Goal: Transaction & Acquisition: Purchase product/service

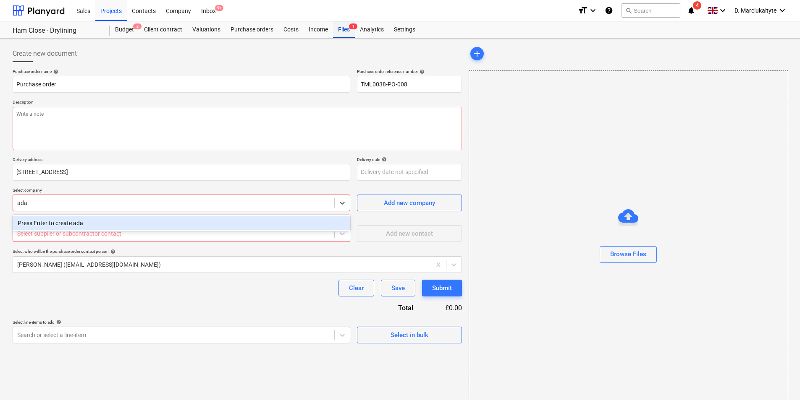
type input "ada"
click at [339, 28] on div "Files 1" at bounding box center [344, 29] width 22 height 17
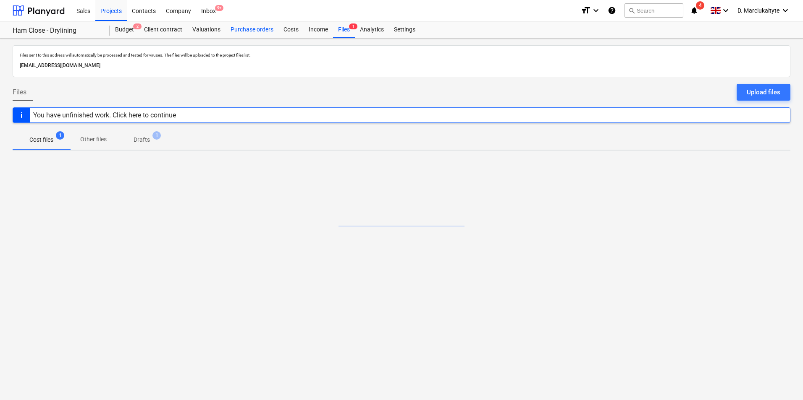
click at [247, 29] on div "Purchase orders" at bounding box center [251, 29] width 53 height 17
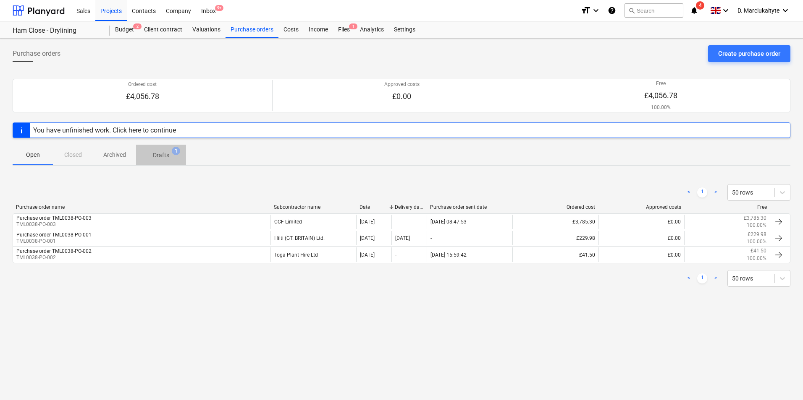
drag, startPoint x: 165, startPoint y: 152, endPoint x: 211, endPoint y: 150, distance: 45.8
click at [167, 152] on p "Drafts" at bounding box center [161, 155] width 16 height 9
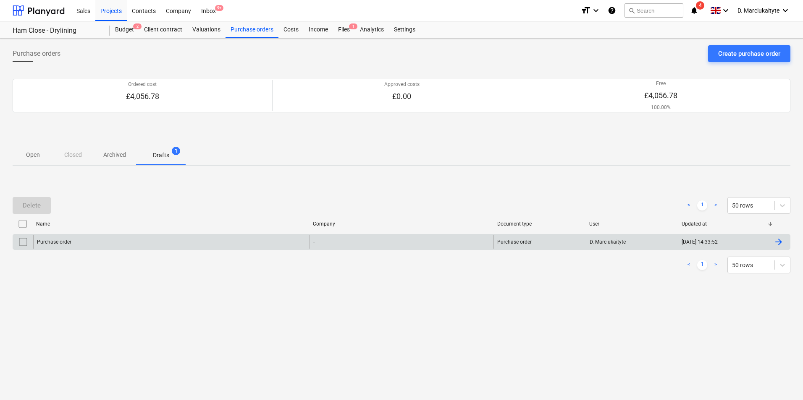
click at [90, 243] on div "Purchase order" at bounding box center [171, 242] width 276 height 13
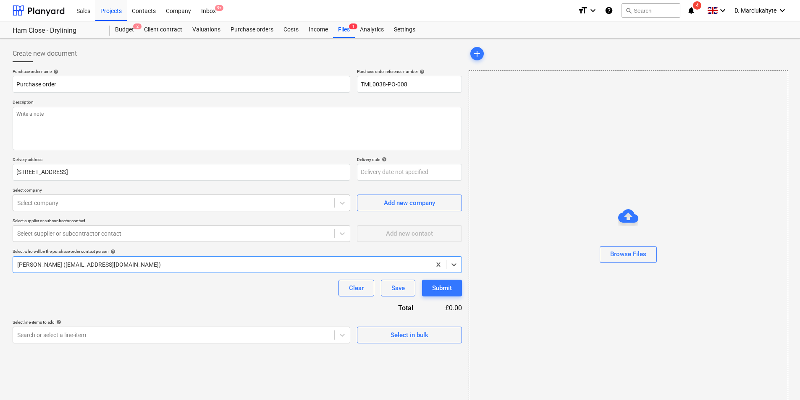
type textarea "x"
click at [129, 200] on div at bounding box center [173, 203] width 313 height 8
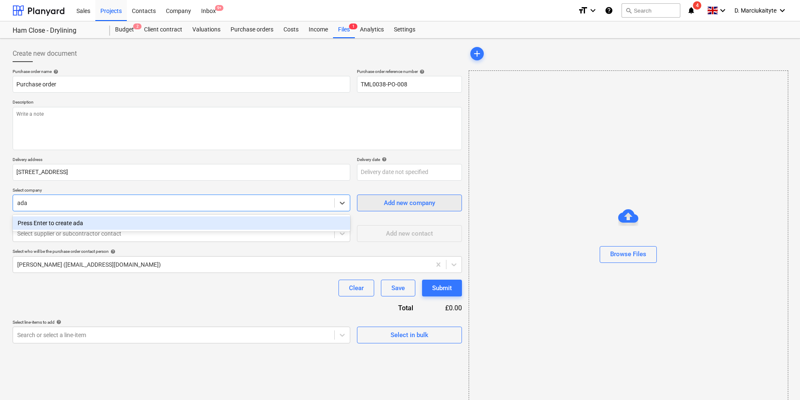
type input "ada"
type textarea "x"
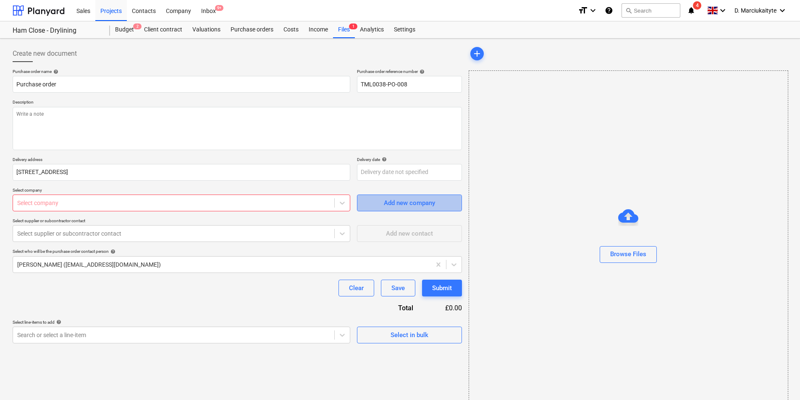
click at [423, 198] on div "Add new company" at bounding box center [409, 203] width 51 height 11
type textarea "x"
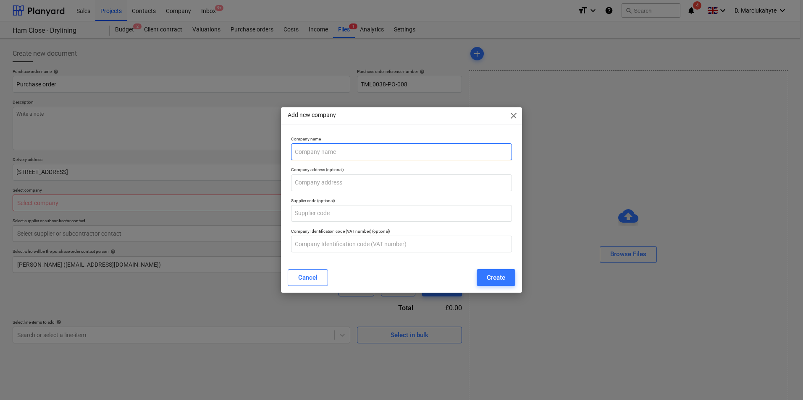
click at [359, 157] on input "text" at bounding box center [401, 152] width 221 height 17
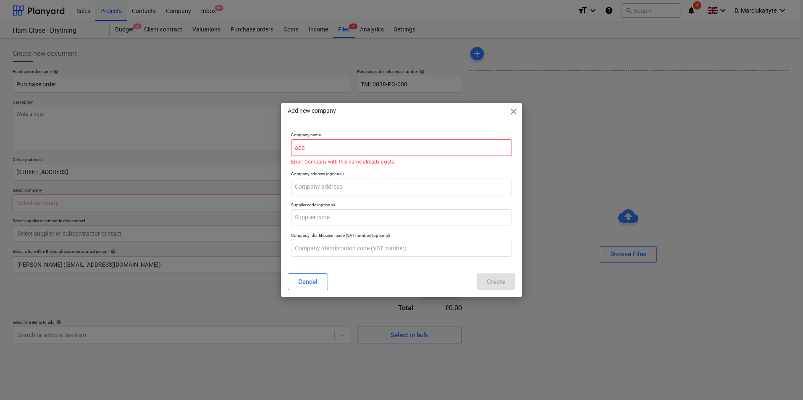
type input "ada"
click at [514, 110] on span "close" at bounding box center [513, 112] width 10 height 10
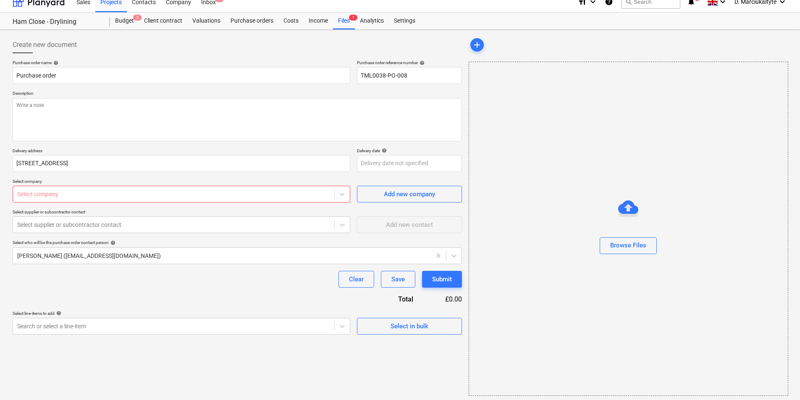
scroll to position [11, 0]
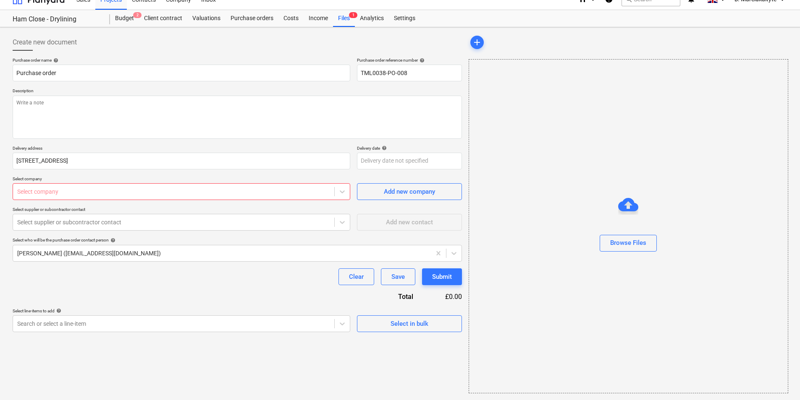
drag, startPoint x: 108, startPoint y: 189, endPoint x: 108, endPoint y: 194, distance: 4.2
click at [108, 194] on div at bounding box center [173, 192] width 313 height 8
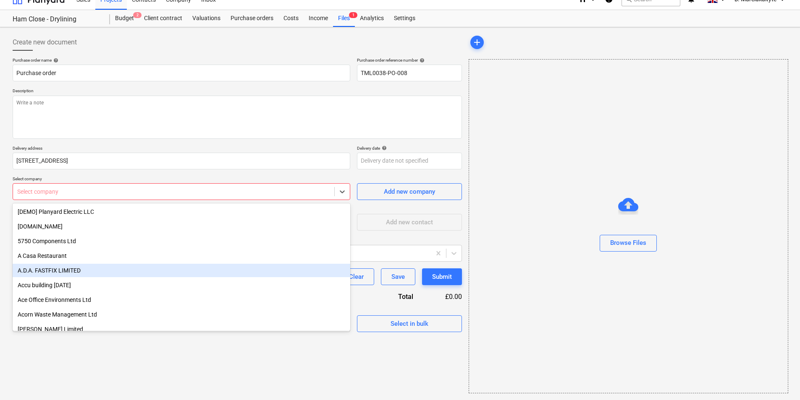
click at [75, 269] on div "A.D.A. FASTFIX LIMITED" at bounding box center [182, 270] width 338 height 13
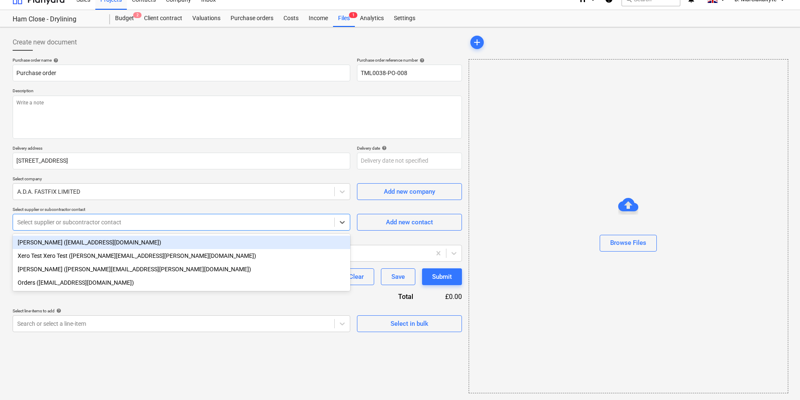
click at [91, 219] on div at bounding box center [173, 222] width 313 height 8
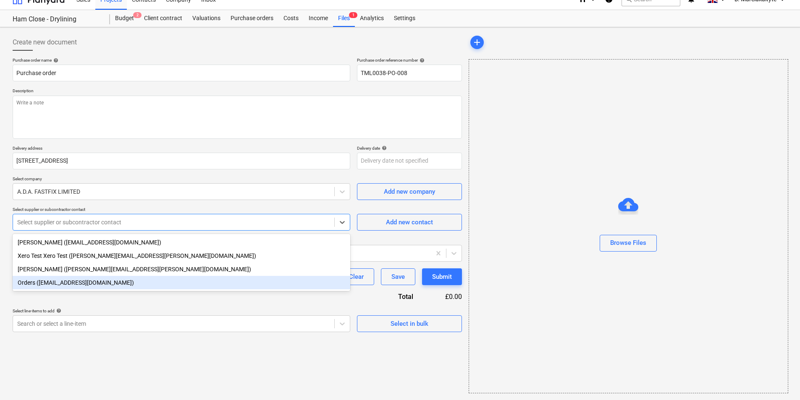
click at [77, 281] on div "Orders (orders@adafastfix.co.uk)" at bounding box center [182, 282] width 338 height 13
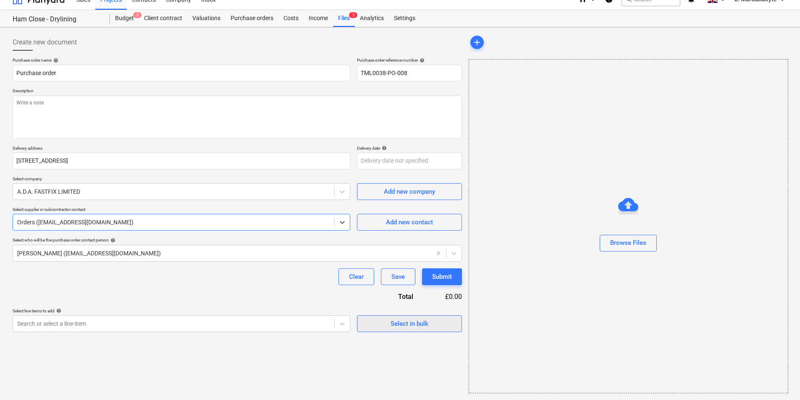
click at [382, 327] on span "Select in bulk" at bounding box center [409, 324] width 84 height 11
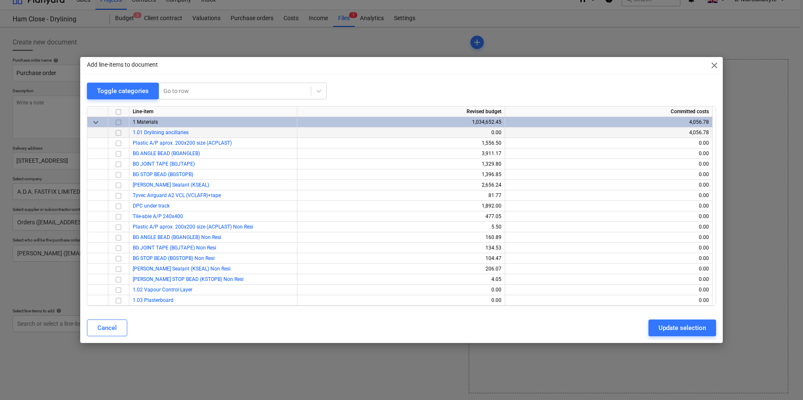
click at [119, 130] on input "checkbox" at bounding box center [118, 133] width 10 height 10
drag, startPoint x: 774, startPoint y: 345, endPoint x: 670, endPoint y: 355, distance: 104.2
click at [691, 356] on div "Add line-items to document close Toggle categories Go to row Line-item Revised …" at bounding box center [401, 200] width 803 height 400
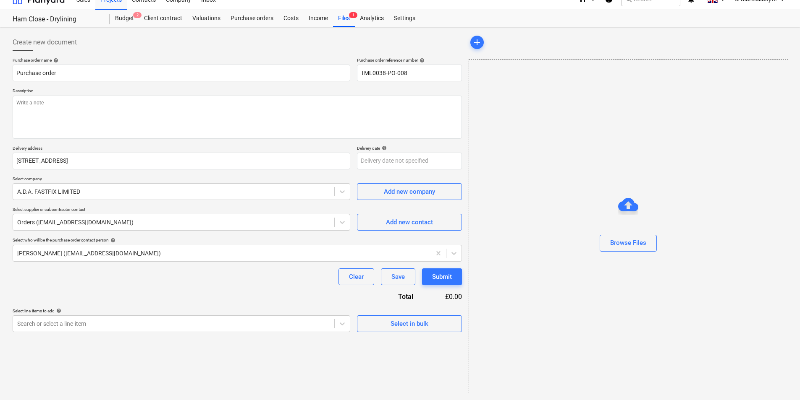
click at [351, 322] on div "Select line-items to add help Search or select a line-item Select in bulk" at bounding box center [237, 321] width 449 height 24
click at [347, 323] on body "Sales Projects Contacts Company Inbox 9+ format_size keyboard_arrow_down help s…" at bounding box center [400, 189] width 800 height 400
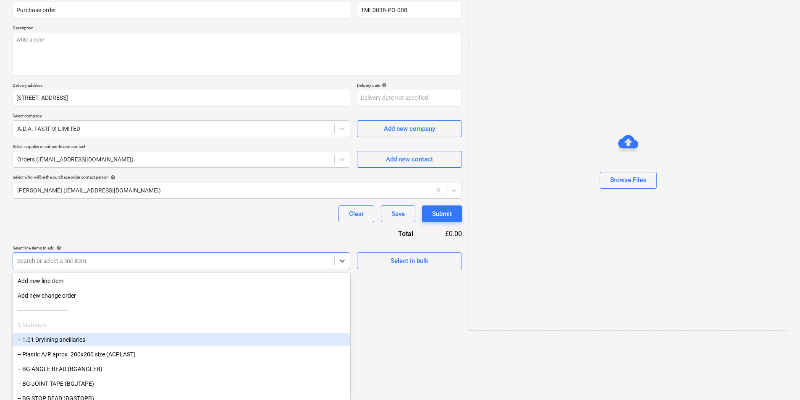
drag, startPoint x: 13, startPoint y: 351, endPoint x: 43, endPoint y: 341, distance: 31.6
click at [41, 342] on div "-- 1.01 Drylining ancillaries" at bounding box center [182, 339] width 338 height 13
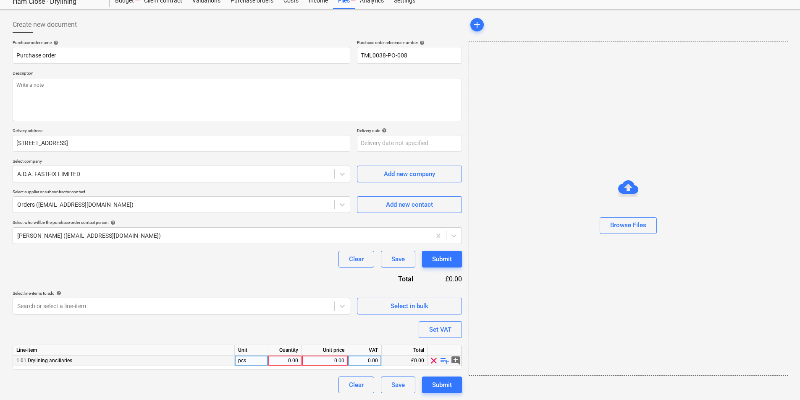
click at [443, 360] on span "playlist_add" at bounding box center [445, 361] width 10 height 10
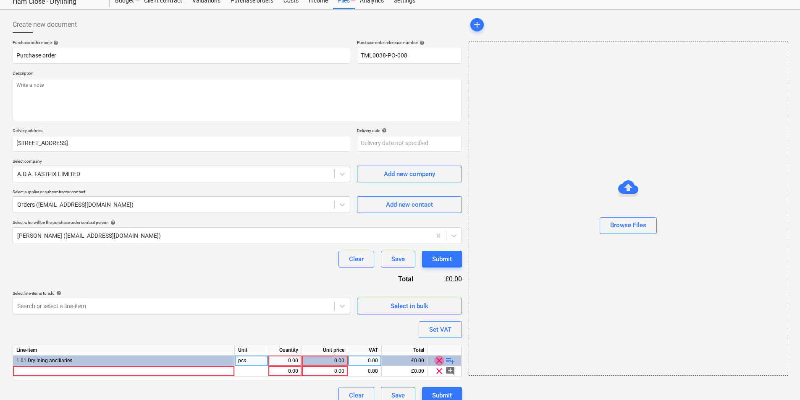
click at [443, 360] on span "clear" at bounding box center [439, 361] width 10 height 10
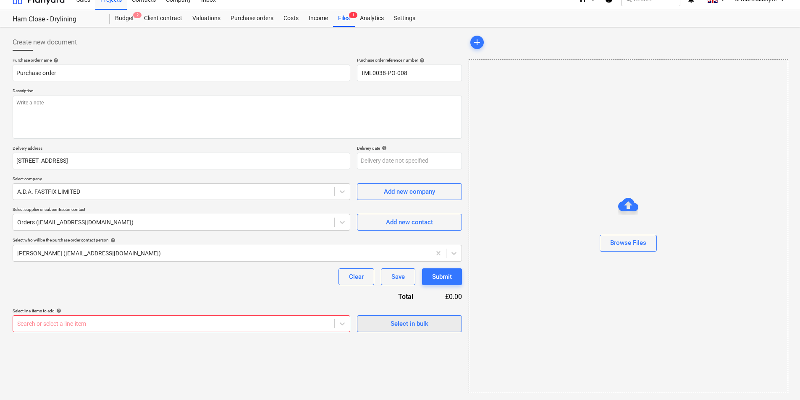
click at [420, 317] on button "Select in bulk" at bounding box center [409, 324] width 105 height 17
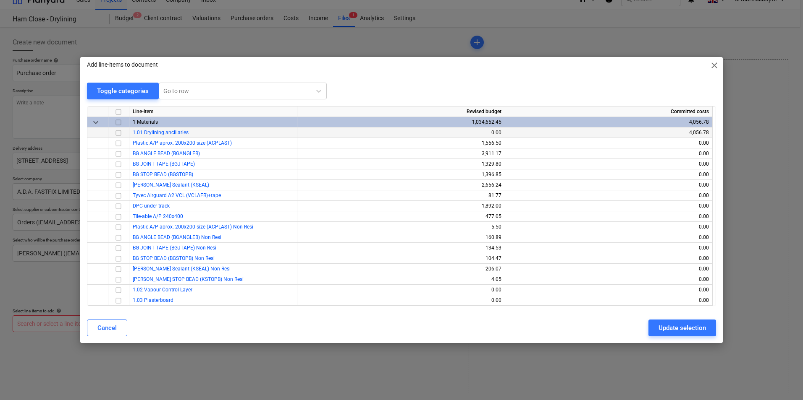
drag, startPoint x: 119, startPoint y: 131, endPoint x: 125, endPoint y: 136, distance: 8.3
click at [119, 131] on input "checkbox" at bounding box center [118, 133] width 10 height 10
click at [680, 329] on div "Update selection" at bounding box center [681, 328] width 47 height 11
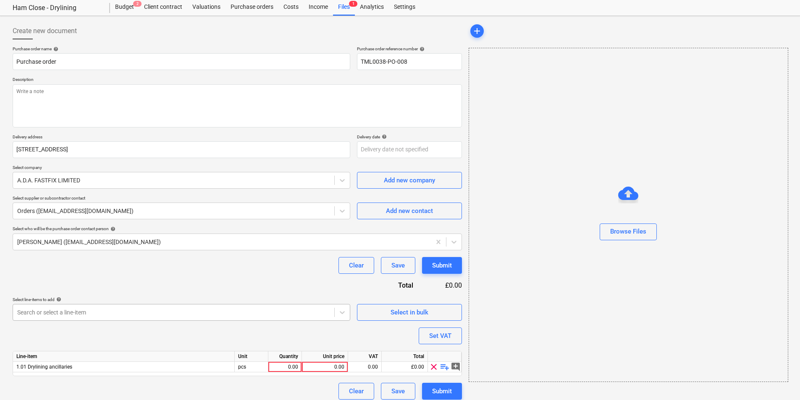
scroll to position [29, 0]
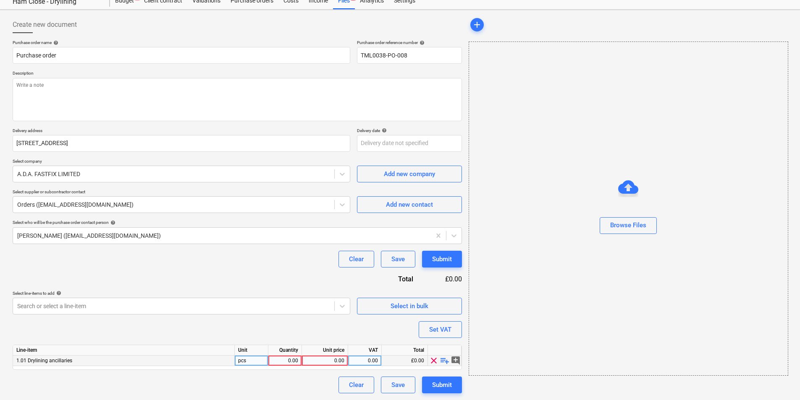
click at [445, 361] on span "playlist_add" at bounding box center [445, 361] width 10 height 10
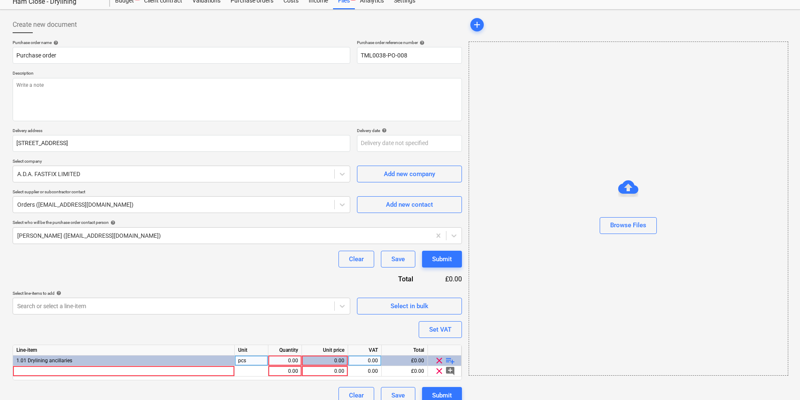
click at [448, 359] on span "playlist_add" at bounding box center [450, 361] width 10 height 10
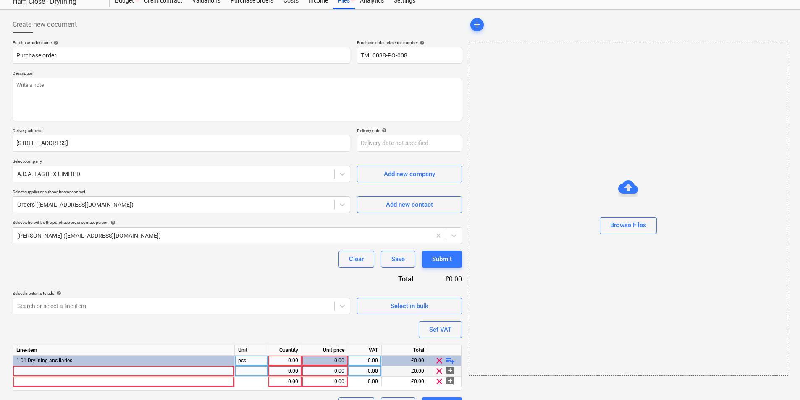
type textarea "x"
click at [140, 372] on div at bounding box center [124, 371] width 222 height 10
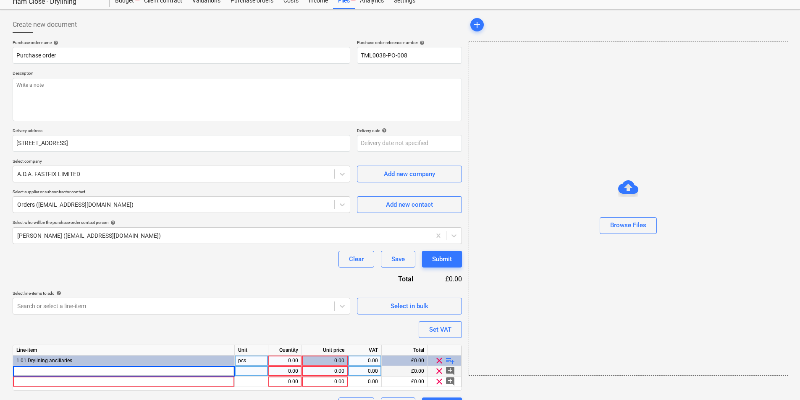
type input "100mm Damp Proof Course Roll (30mtr)"
type textarea "x"
drag, startPoint x: 243, startPoint y: 372, endPoint x: 331, endPoint y: 372, distance: 87.3
click at [249, 372] on div "pcs" at bounding box center [252, 371] width 34 height 10
type input "rolls"
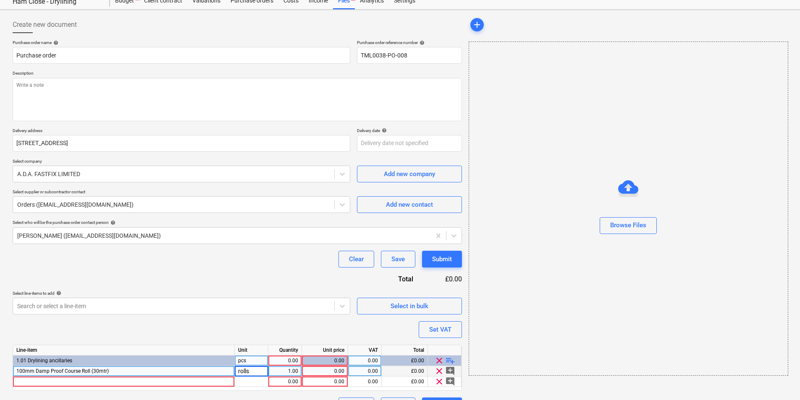
type textarea "x"
type input "10"
type textarea "x"
type input "4.10"
type textarea "x"
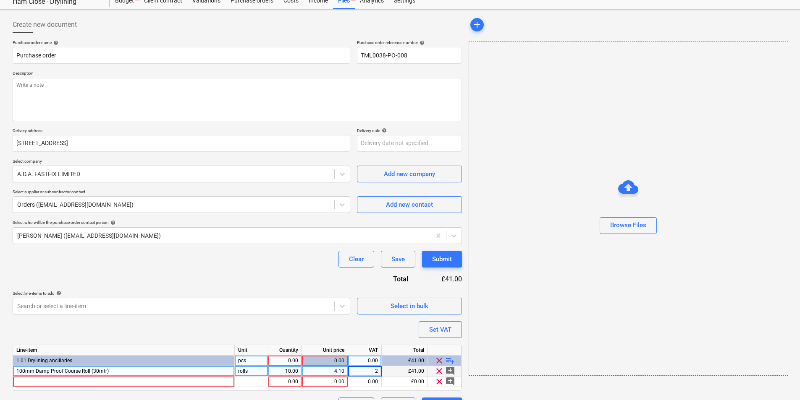
type input "20"
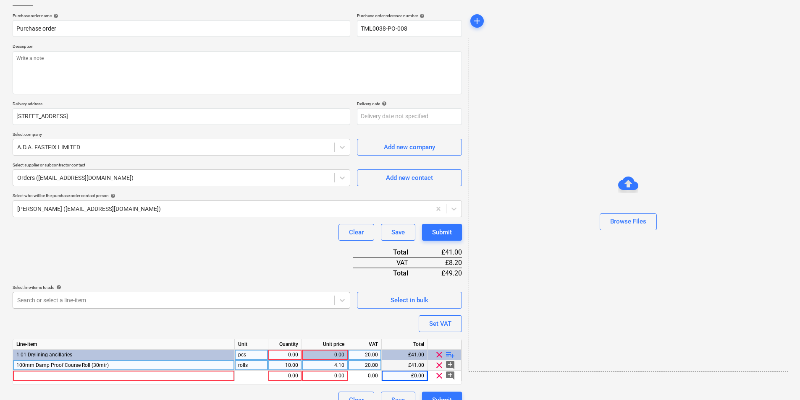
scroll to position [71, 0]
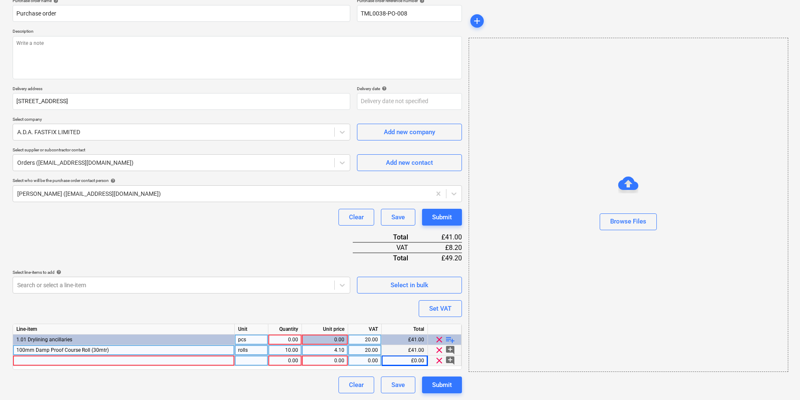
click at [198, 362] on div at bounding box center [124, 361] width 222 height 10
type textarea "x"
click at [153, 359] on div at bounding box center [124, 361] width 222 height 10
type input "TIMBER002 40 x 22 x 2.4m Timber Infil FSC Mix 70%"
type textarea "x"
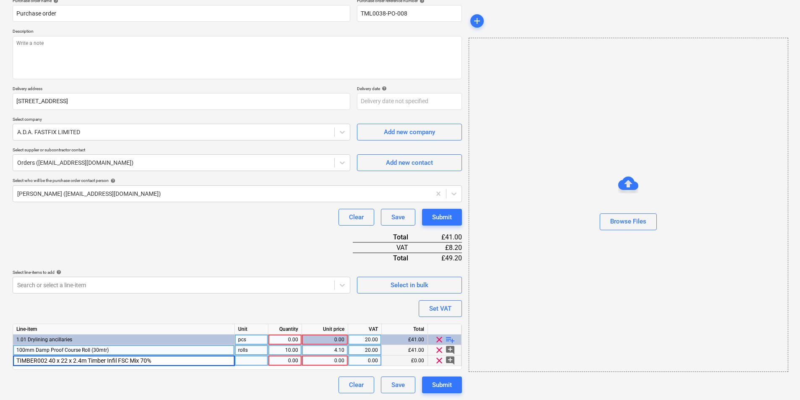
drag, startPoint x: 250, startPoint y: 361, endPoint x: 295, endPoint y: 362, distance: 44.9
click at [252, 361] on div at bounding box center [252, 361] width 34 height 10
click at [288, 361] on div "1.00" at bounding box center [285, 361] width 26 height 10
type input "30"
type textarea "x"
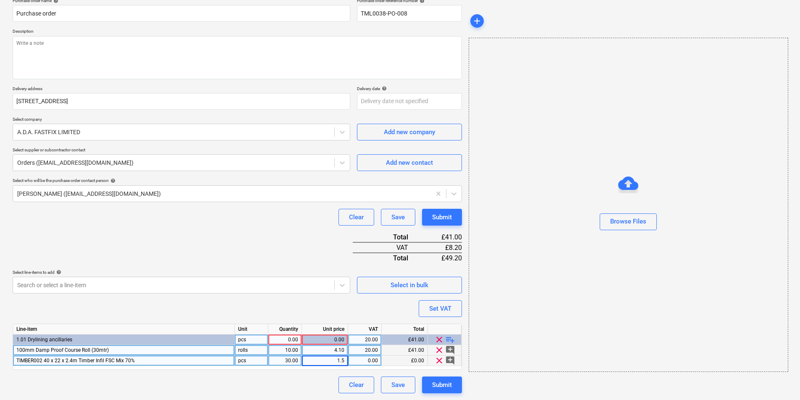
type input "1.59"
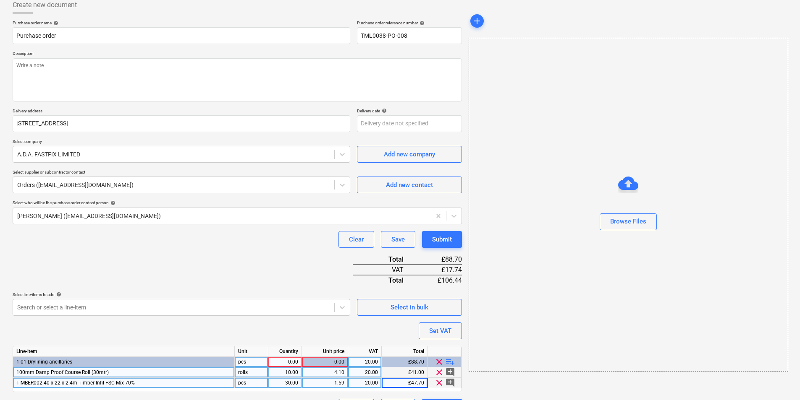
scroll to position [0, 0]
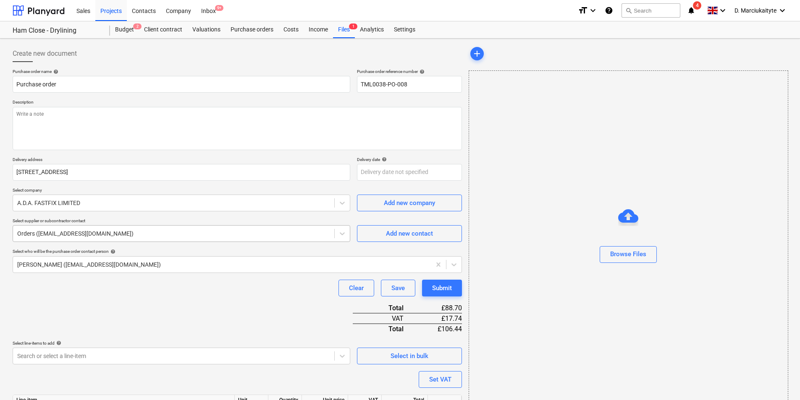
drag, startPoint x: 243, startPoint y: 231, endPoint x: 251, endPoint y: 233, distance: 7.7
click at [244, 232] on div at bounding box center [173, 234] width 313 height 8
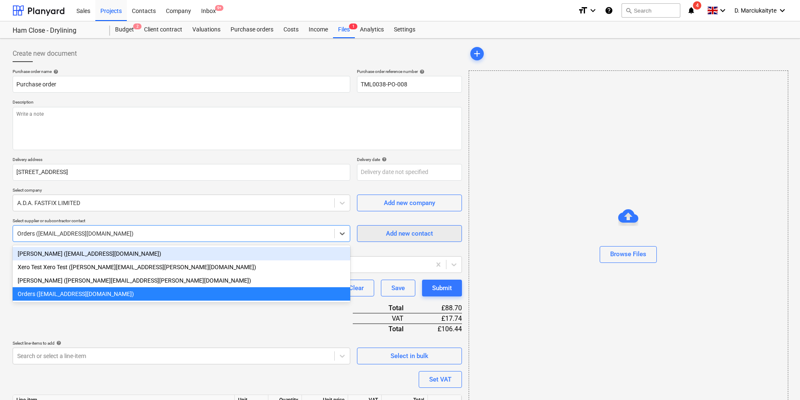
click at [446, 236] on span "Add new contact" at bounding box center [409, 233] width 84 height 11
type textarea "x"
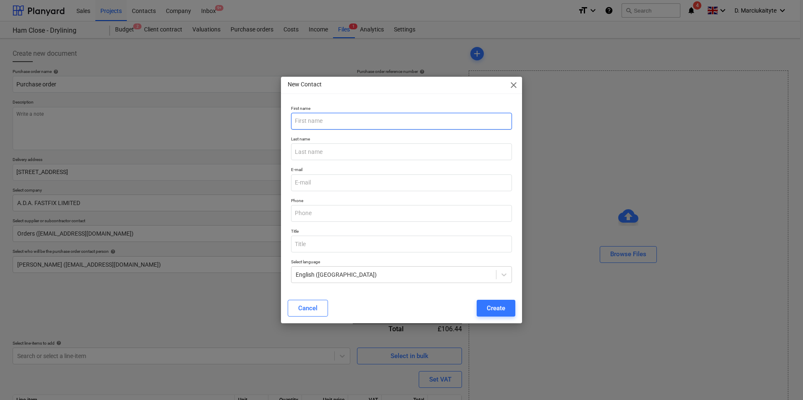
click at [351, 121] on input "text" at bounding box center [401, 121] width 221 height 17
type input "JOhn"
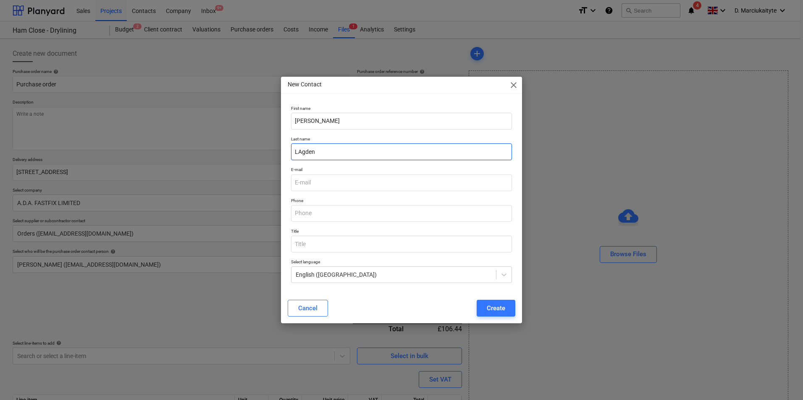
click at [303, 154] on input "LAgden" at bounding box center [401, 152] width 221 height 17
type input "Lagden"
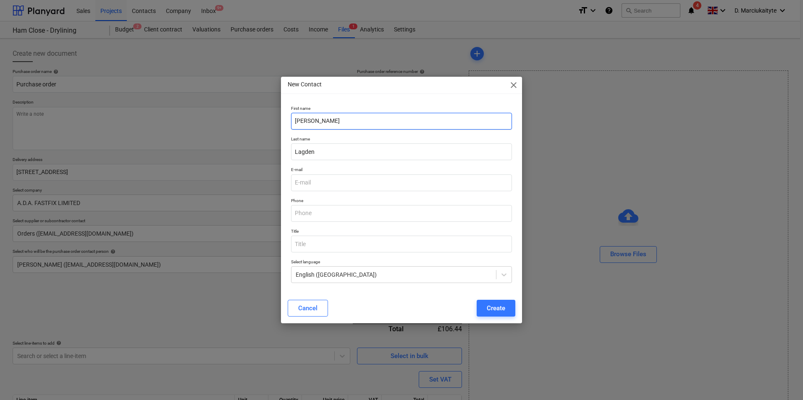
drag, startPoint x: 302, startPoint y: 123, endPoint x: 326, endPoint y: 126, distance: 24.5
click at [303, 123] on input "JOhn" at bounding box center [401, 121] width 221 height 17
type input "John"
click at [496, 305] on div "Create" at bounding box center [496, 308] width 18 height 11
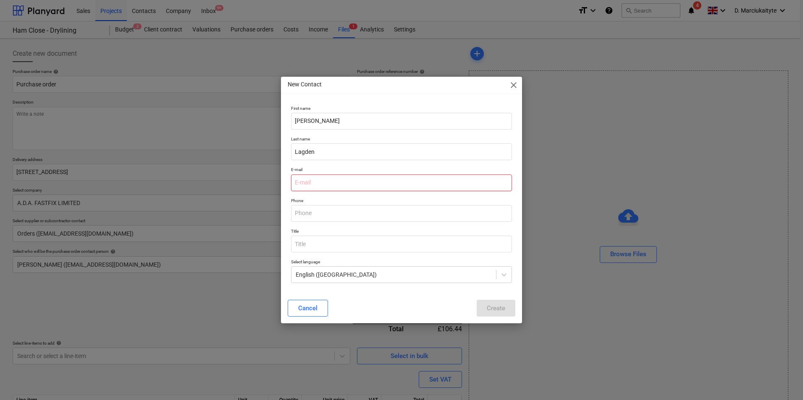
type textarea "x"
click at [314, 182] on input "email" at bounding box center [401, 183] width 221 height 17
paste input "John.Lagden@adafastfix.co.uk"
type input "John.Lagden@adafastfix.co.uk"
type textarea "x"
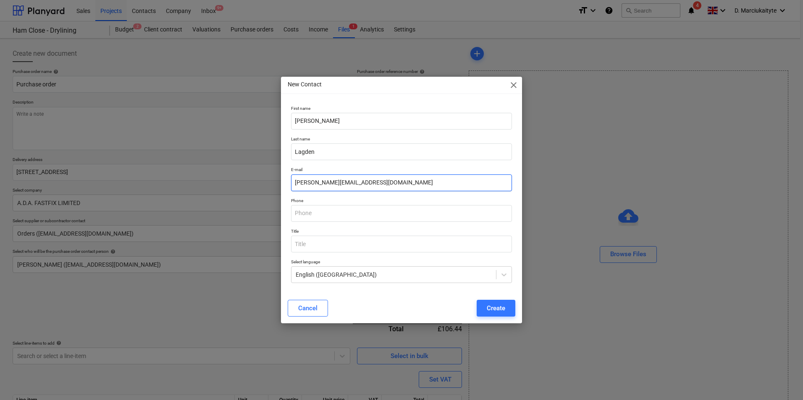
type input "John.Lagden@adafastfix.co.uk"
click at [489, 306] on div "Create" at bounding box center [496, 308] width 18 height 11
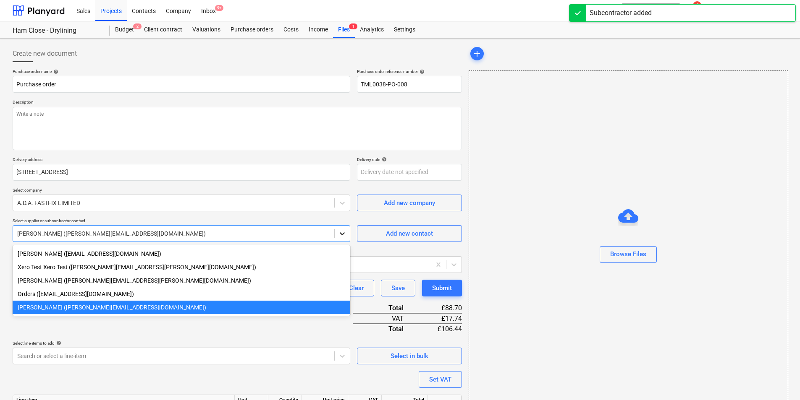
click at [343, 233] on icon at bounding box center [342, 234] width 8 height 8
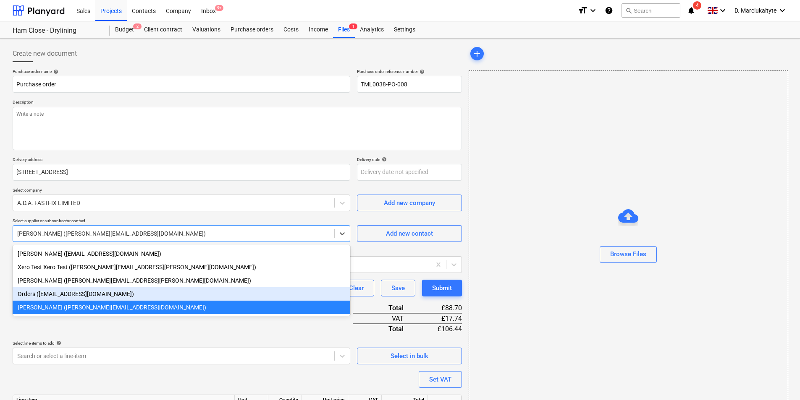
click at [146, 293] on div "Orders (orders@adafastfix.co.uk)" at bounding box center [182, 294] width 338 height 13
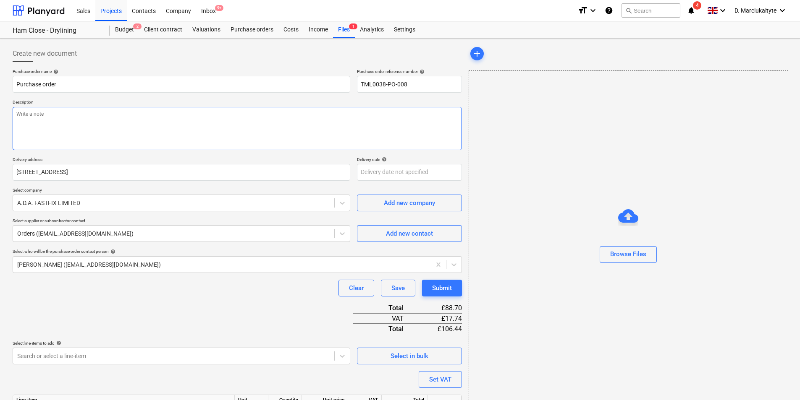
click at [138, 118] on textarea at bounding box center [237, 128] width 449 height 43
type textarea "x"
type textarea "A"
type textarea "x"
type textarea "Aft"
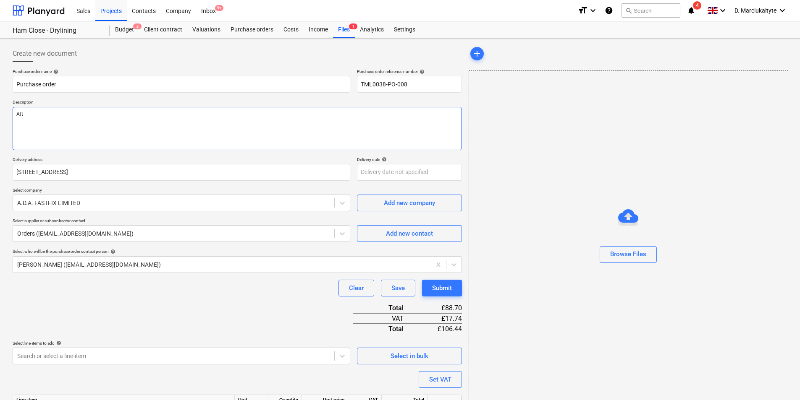
type textarea "x"
type textarea "Afte"
type textarea "x"
type textarea "After"
type textarea "x"
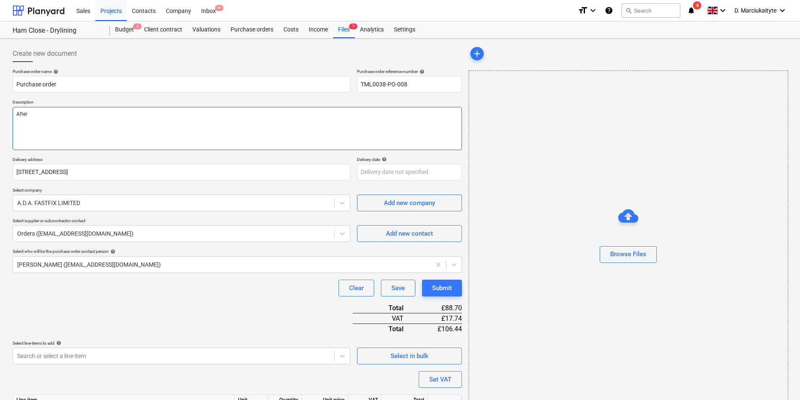
type textarea "Aftern"
type textarea "x"
type textarea "Afterno"
type textarea "x"
type textarea "Afternoo"
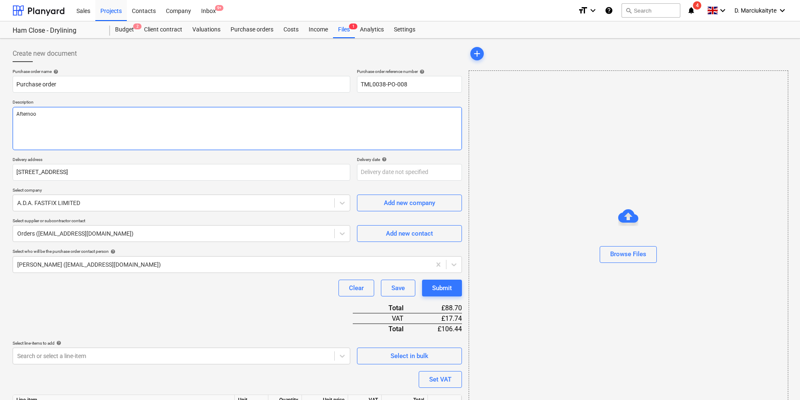
type textarea "x"
type textarea "Afternoon"
type textarea "x"
type textarea "Afternoon,"
type textarea "x"
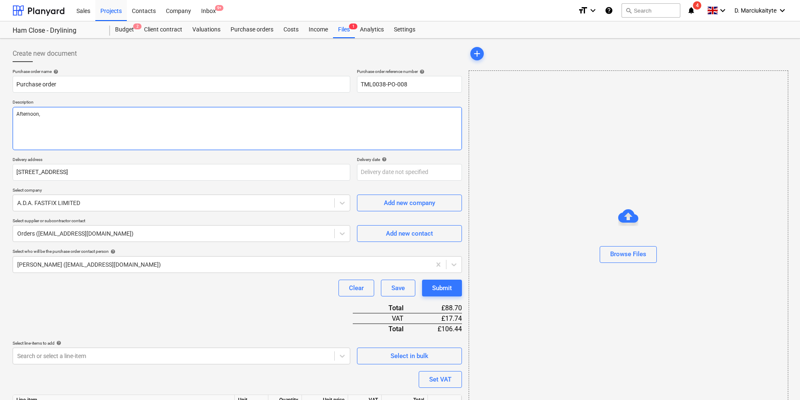
type textarea "Afternoon,"
type textarea "x"
type textarea "Afternoon,"
paste textarea "Good morning, Please proceed with attached order. Delivery ASAP. Site Contact :…"
type textarea "x"
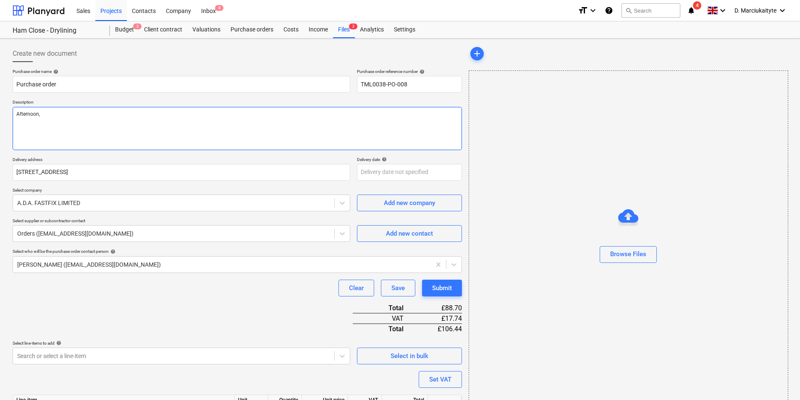
type textarea "Afternoon, Good morning, Please proceed with attached order. Delivery ASAP. Sit…"
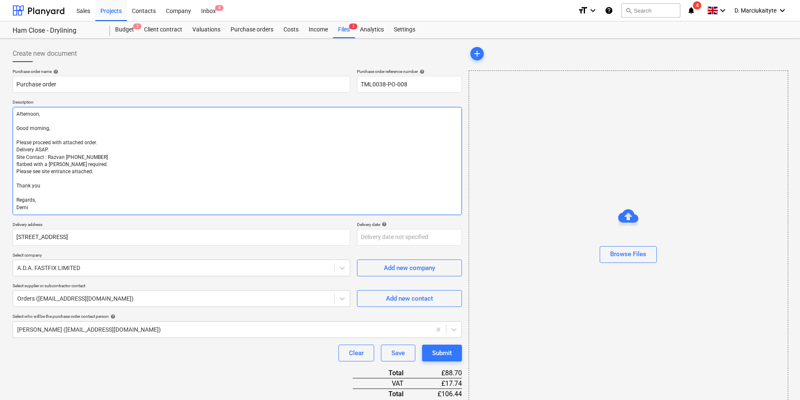
drag, startPoint x: 58, startPoint y: 131, endPoint x: 14, endPoint y: 128, distance: 44.1
click at [15, 128] on textarea "Afternoon, Good morning, Please proceed with attached order. Delivery ASAP. Sit…" at bounding box center [237, 161] width 449 height 108
type textarea "x"
type textarea "Afternoon, Please proceed with attached order. Delivery ASAP. Site Contact : Ra…"
type textarea "x"
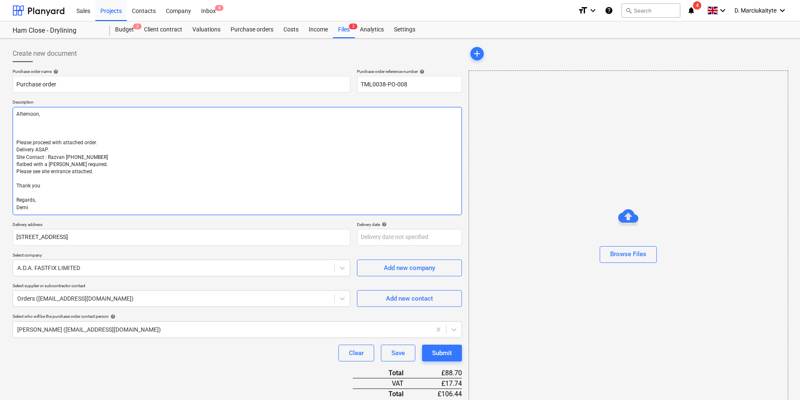
type textarea "Afternoon, Please proceed with attached order. Delivery ASAP. Site Contact : Ra…"
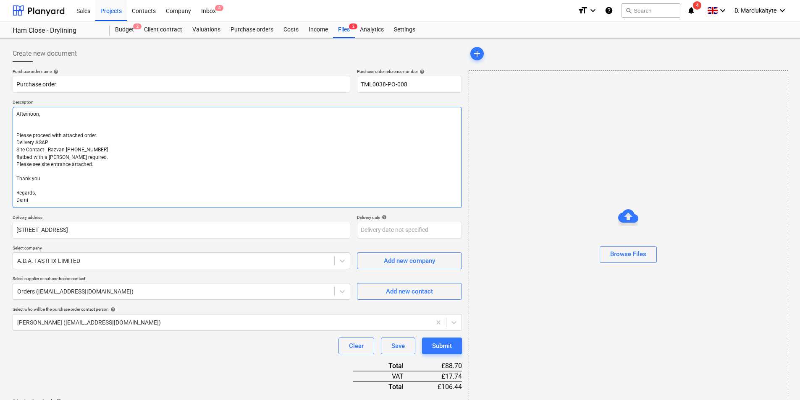
type textarea "x"
type textarea "Afternoon, Please proceed with attached order. Delivery ASAP. Site Contact : Ra…"
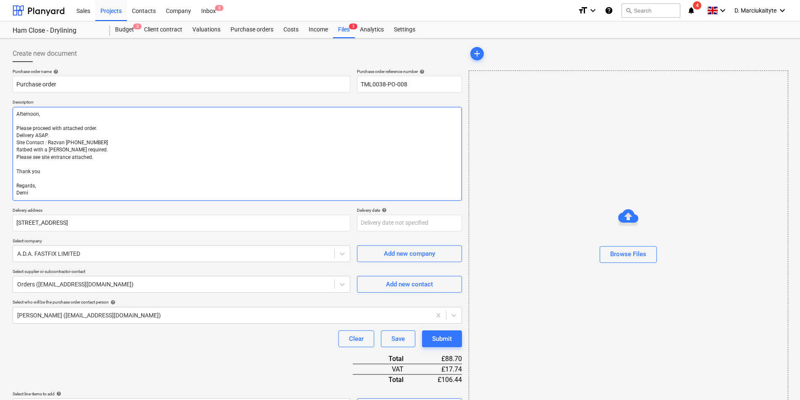
drag, startPoint x: 89, startPoint y: 155, endPoint x: 22, endPoint y: 153, distance: 66.8
click at [22, 153] on textarea "Afternoon, Please proceed with attached order. Delivery ASAP. Site Contact : Ra…" at bounding box center [237, 154] width 449 height 94
click at [49, 162] on textarea "Afternoon, Please proceed with attached order. Delivery ASAP. Site Contact : Ra…" at bounding box center [237, 154] width 449 height 94
drag, startPoint x: 83, startPoint y: 152, endPoint x: 3, endPoint y: 147, distance: 80.7
click at [7, 148] on div "Create new document Purchase order name help Purchase order Purchase order refe…" at bounding box center [400, 281] width 800 height 484
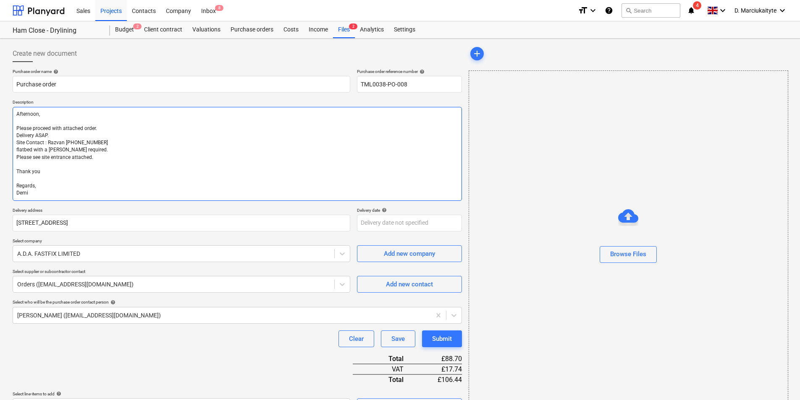
type textarea "x"
type textarea "Afternoon, Please proceed with attached order. Delivery ASAP. Site Contact : Ra…"
type textarea "x"
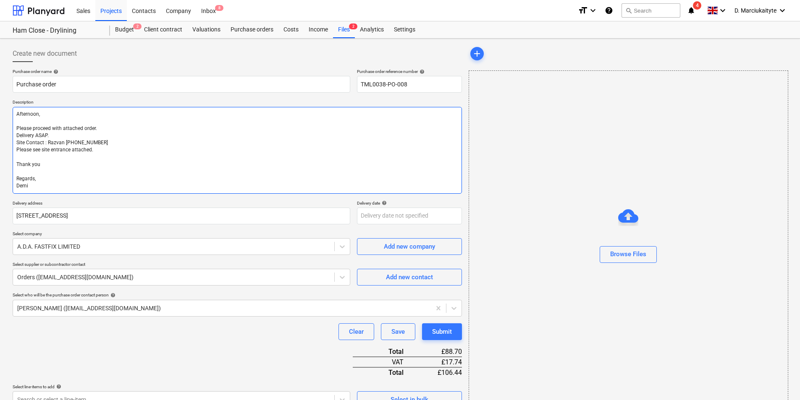
type textarea "Afternoon, Please proceed with attached order. Delivery ASAP. Site Contact : Ra…"
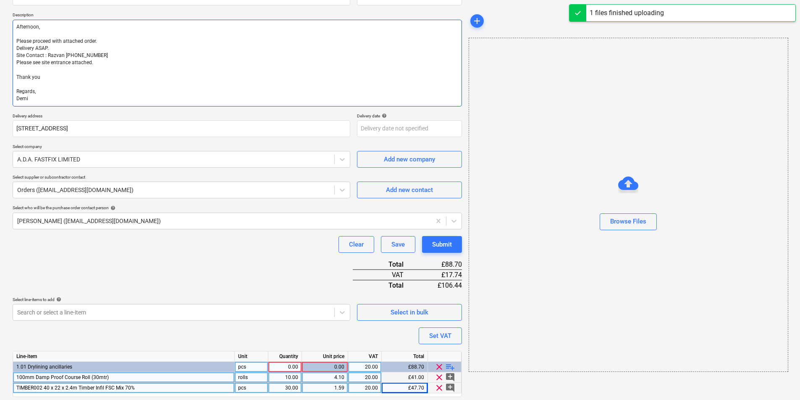
scroll to position [115, 0]
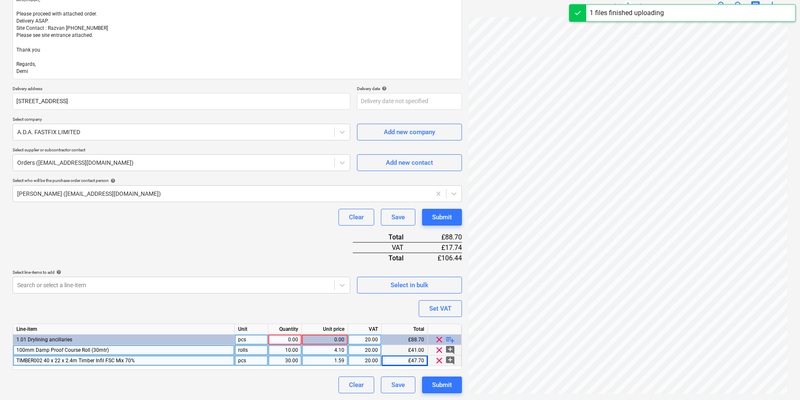
type textarea "x"
click at [303, 335] on div "0.00" at bounding box center [325, 340] width 46 height 10
click at [299, 339] on div "0.00" at bounding box center [285, 340] width 34 height 10
type input "1"
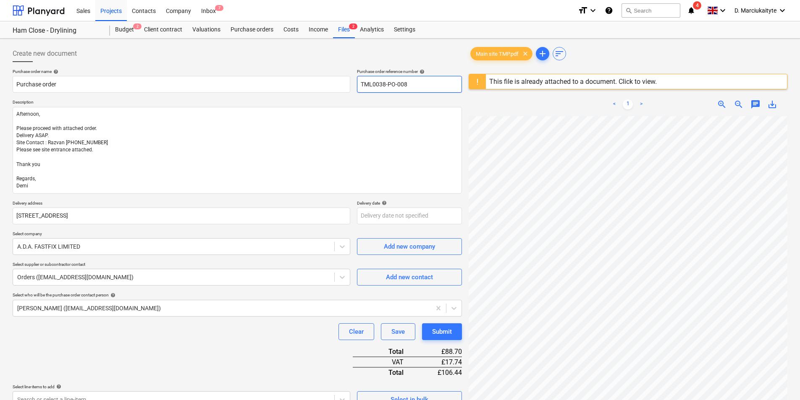
click at [423, 83] on input "TML0038-PO-008" at bounding box center [409, 84] width 105 height 17
type textarea "x"
type input "TML0038-PO-00"
type textarea "x"
drag, startPoint x: 421, startPoint y: 81, endPoint x: 351, endPoint y: 78, distance: 71.0
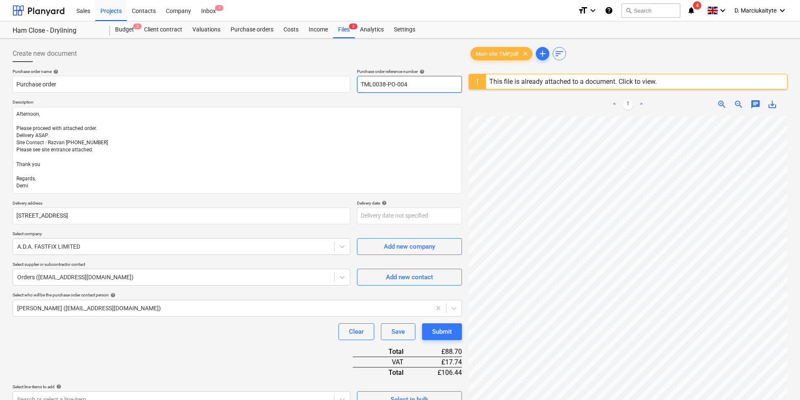
click at [351, 78] on div "Purchase order name help Purchase order Purchase order reference number help TM…" at bounding box center [237, 81] width 449 height 24
type input "TML0038-PO-004"
click at [188, 79] on input "Purchase order" at bounding box center [182, 84] width 338 height 17
type textarea "x"
type input "Purchase order"
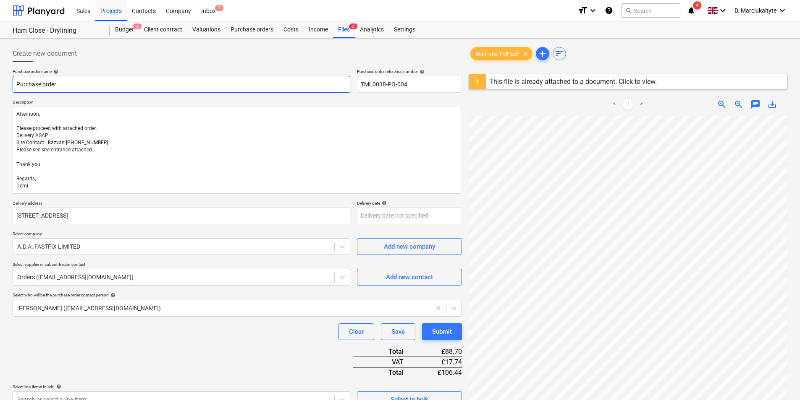
paste input "TML0038-PO-004"
type textarea "x"
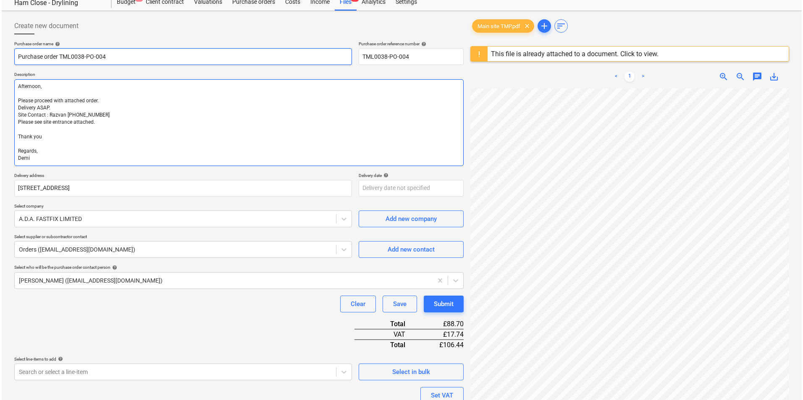
scroll to position [115, 0]
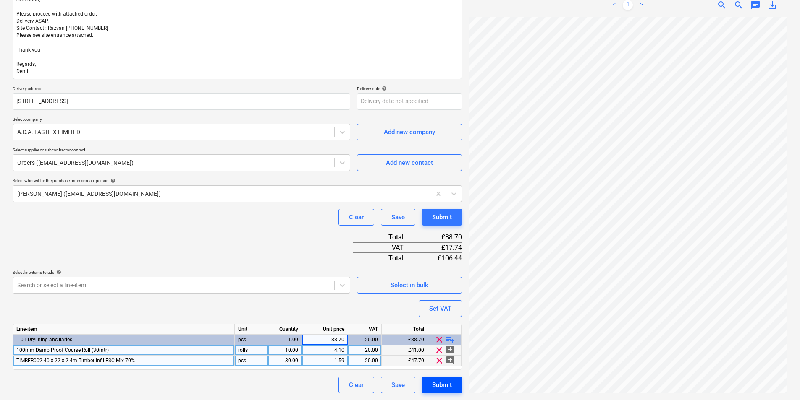
type input "Purchase order TML0038-PO-004"
click at [435, 386] on div "Submit" at bounding box center [442, 385] width 20 height 11
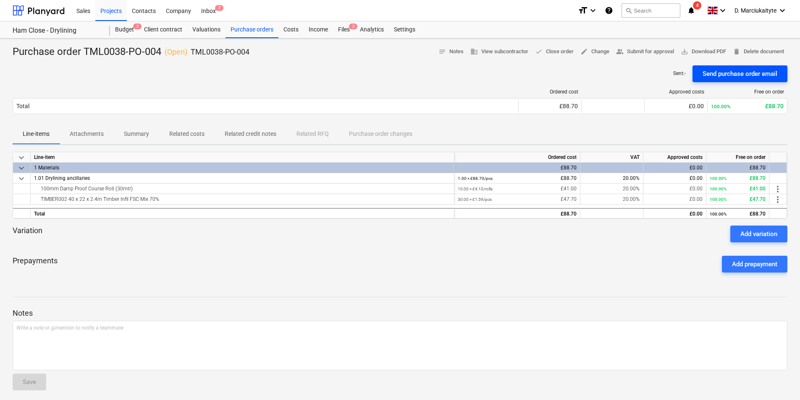
click at [709, 71] on div "Send purchase order email" at bounding box center [739, 73] width 75 height 11
drag, startPoint x: 174, startPoint y: 184, endPoint x: 115, endPoint y: 190, distance: 58.6
click at [115, 190] on div "100mm Damp Proof Course Roll (30mtr)" at bounding box center [242, 189] width 416 height 10
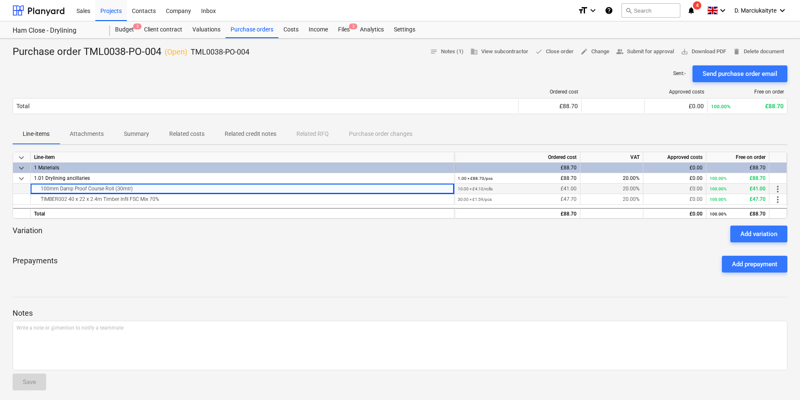
drag, startPoint x: 115, startPoint y: 190, endPoint x: 141, endPoint y: 190, distance: 25.2
click at [141, 190] on div "100mm Damp Proof Course Roll (30mtr)" at bounding box center [242, 189] width 416 height 10
drag, startPoint x: 141, startPoint y: 190, endPoint x: 25, endPoint y: 188, distance: 115.9
click at [0, 0] on div "100mm Damp Proof Course Roll (30mtr) 10.00 × £4.10 / rolls £41.00 20.00% £0.00 …" at bounding box center [0, 0] width 0 height 0
click at [150, 196] on div "TIMBER002 40 x 22 x 2.4m Timber Infil FSC Mix 70%" at bounding box center [242, 199] width 416 height 10
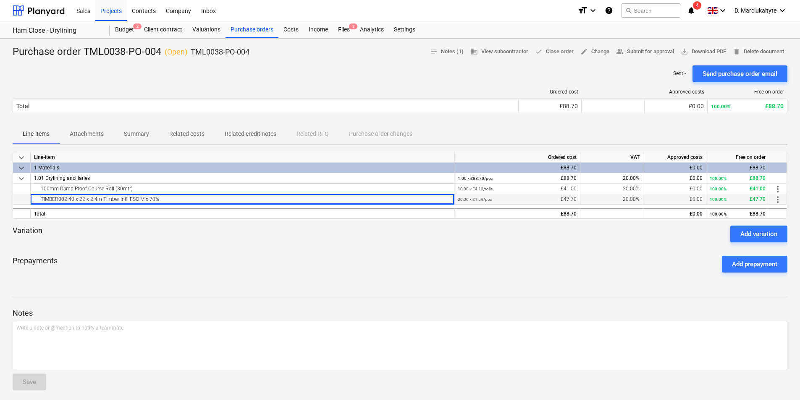
drag, startPoint x: 173, startPoint y: 198, endPoint x: 34, endPoint y: 199, distance: 139.0
click at [34, 199] on div "TIMBER002 40 x 22 x 2.4m Timber Infil FSC Mix 70%" at bounding box center [242, 199] width 416 height 10
copy div "TIMBER002 40 x 22 x 2.4m Timber Infil FSC Mix 70%"
drag, startPoint x: 258, startPoint y: 51, endPoint x: 192, endPoint y: 53, distance: 66.0
click at [192, 53] on div "Purchase order TML0038-PO-004 ( Open ) TML0038-PO-004 notes Notes (1) business …" at bounding box center [400, 51] width 775 height 13
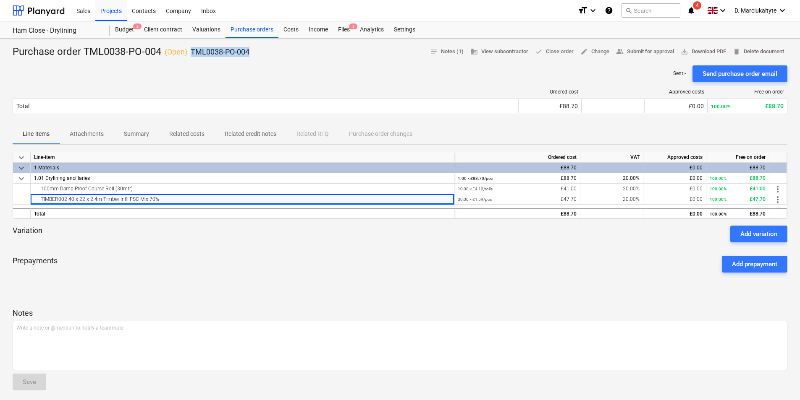
copy p "TML0038-PO-004"
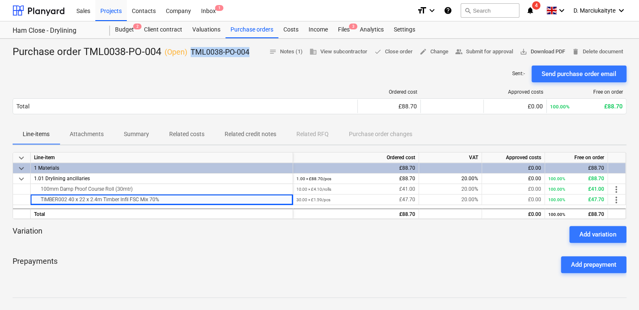
click at [551, 55] on span "save_alt Download PDF" at bounding box center [542, 52] width 45 height 10
drag, startPoint x: 252, startPoint y: 32, endPoint x: 261, endPoint y: 32, distance: 8.8
click at [252, 32] on div "Purchase orders" at bounding box center [251, 29] width 53 height 17
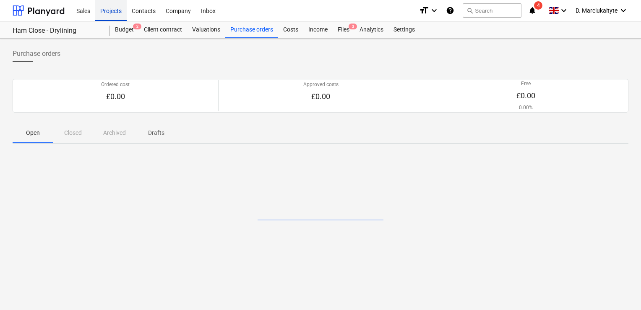
click at [104, 13] on div "Projects" at bounding box center [110, 10] width 31 height 21
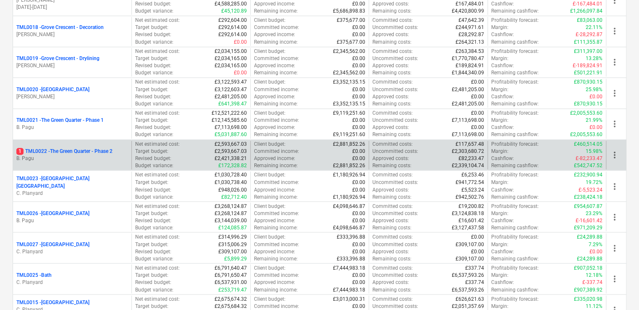
scroll to position [630, 0]
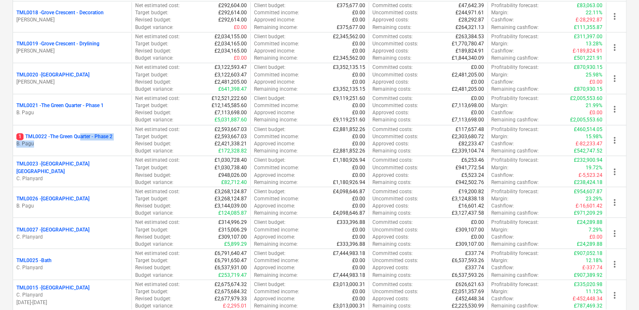
click at [83, 139] on div "1 TML0022 - The Green Quarter - Phase 2 B. Pagu" at bounding box center [72, 140] width 112 height 14
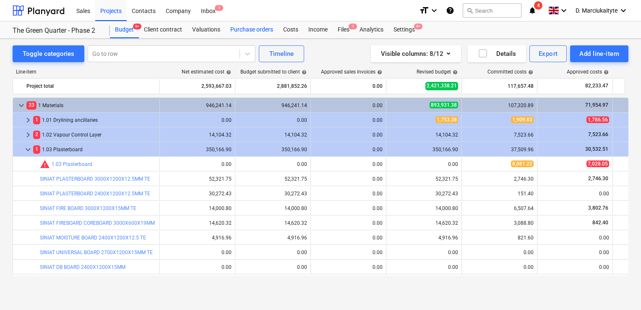
drag, startPoint x: 251, startPoint y: 32, endPoint x: 266, endPoint y: 33, distance: 15.1
click at [251, 32] on div "Purchase orders" at bounding box center [251, 29] width 53 height 17
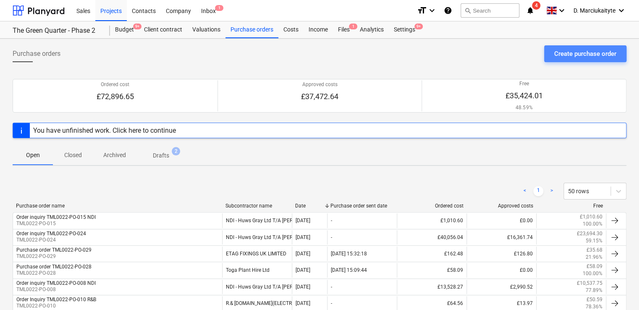
click at [552, 53] on button "Create purchase order" at bounding box center [585, 53] width 82 height 17
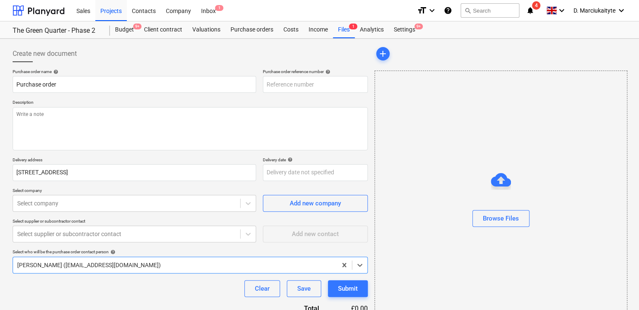
type textarea "x"
type input "TML0022-PO-058"
click at [266, 34] on div "Purchase orders" at bounding box center [251, 29] width 53 height 17
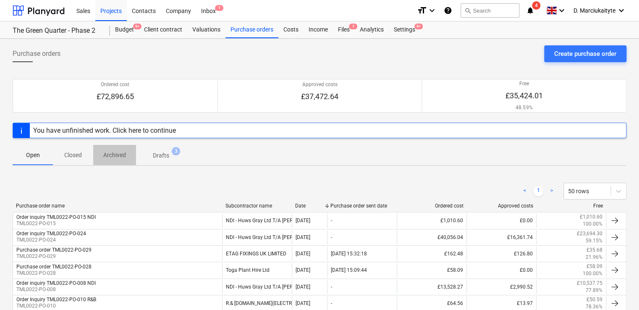
click at [123, 152] on p "Archived" at bounding box center [114, 155] width 23 height 9
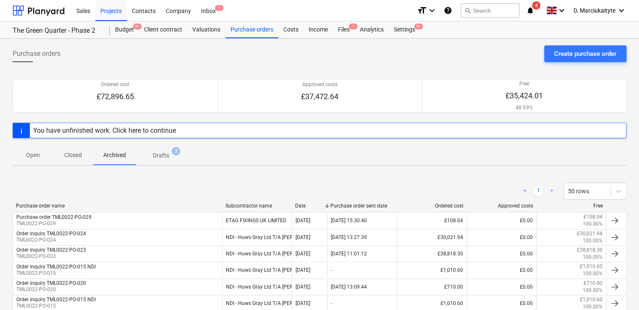
click at [67, 156] on p "Closed" at bounding box center [73, 155] width 20 height 9
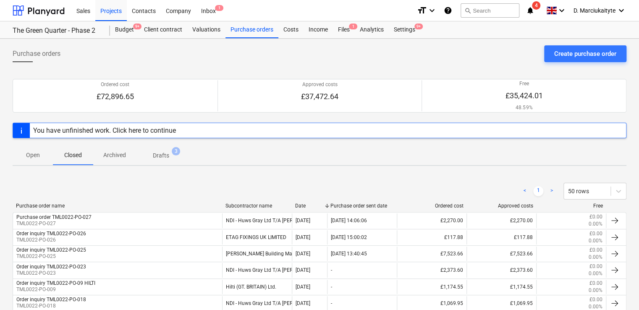
click at [158, 156] on p "Drafts" at bounding box center [161, 155] width 16 height 9
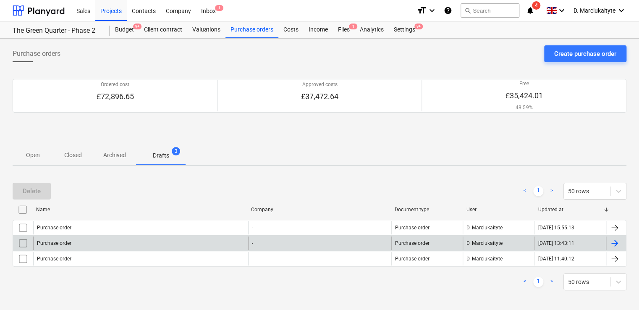
click at [27, 244] on input "checkbox" at bounding box center [22, 242] width 13 height 13
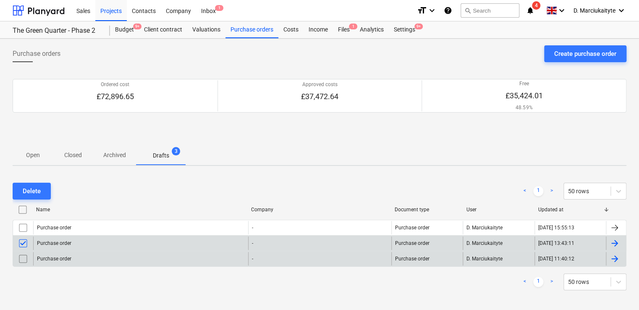
click at [24, 256] on input "checkbox" at bounding box center [22, 258] width 13 height 13
click at [34, 194] on div "Delete" at bounding box center [32, 191] width 18 height 11
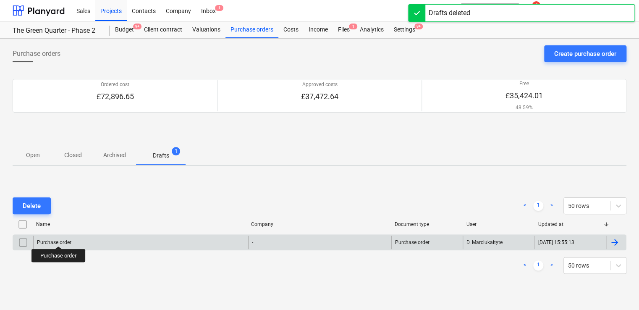
click at [59, 239] on div "Purchase order" at bounding box center [54, 242] width 34 height 6
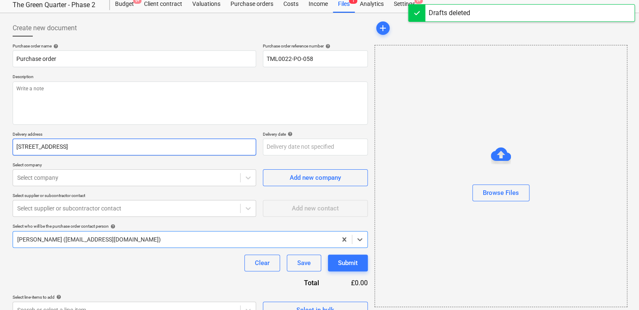
scroll to position [40, 0]
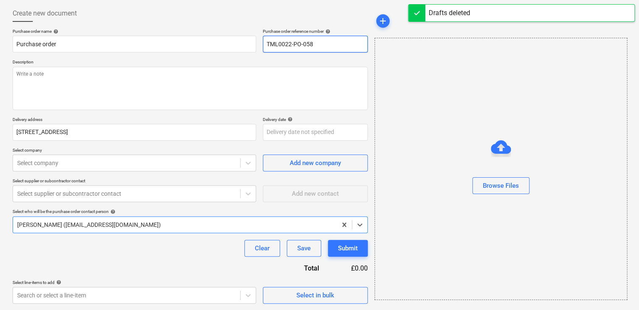
drag, startPoint x: 330, startPoint y: 39, endPoint x: 329, endPoint y: 44, distance: 4.2
click at [329, 44] on input "TML0022-PO-058" at bounding box center [315, 44] width 105 height 17
type textarea "x"
type input "TML0022-PO-05"
type textarea "x"
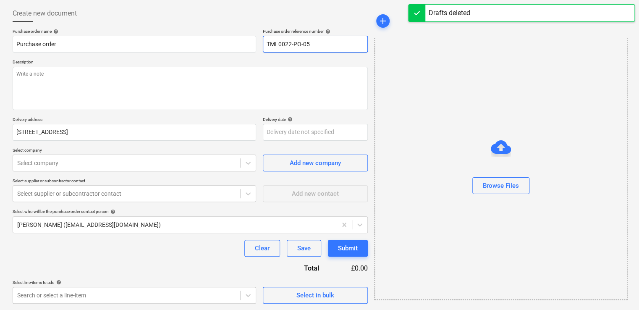
type input "TML0022-PO-0"
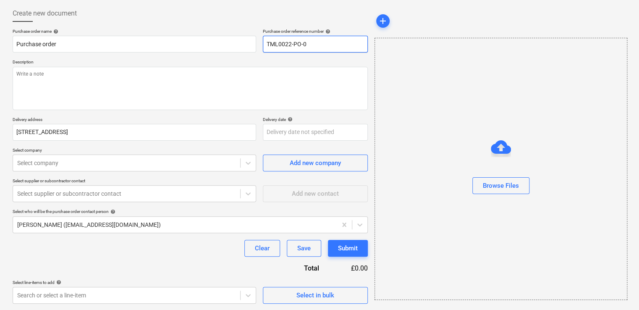
type textarea "x"
type input "TML0022-PO-02"
type textarea "x"
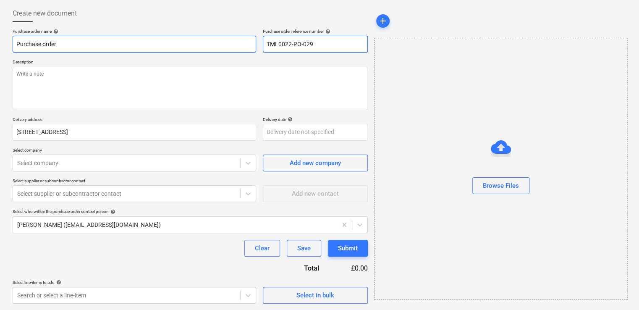
drag, startPoint x: 333, startPoint y: 48, endPoint x: 247, endPoint y: 39, distance: 86.5
click at [249, 39] on div "Purchase order name help Purchase order Purchase order reference number help TM…" at bounding box center [190, 41] width 355 height 24
type input "TML0022-PO-029"
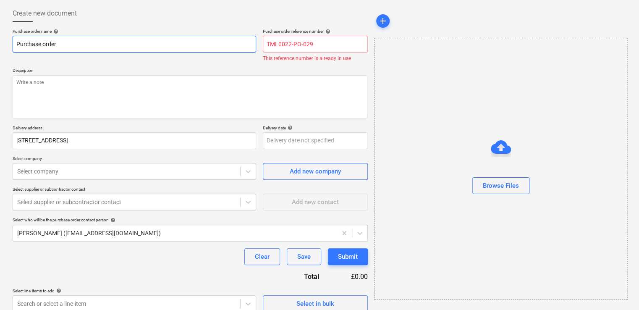
click at [171, 39] on input "Purchase order" at bounding box center [134, 44] width 243 height 17
type textarea "x"
type input "Purchase order"
paste input "TML0022-PO-029"
type textarea "x"
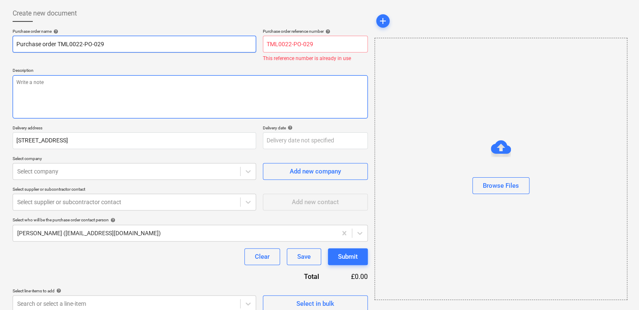
type input "Purchase order TML0022-PO-029"
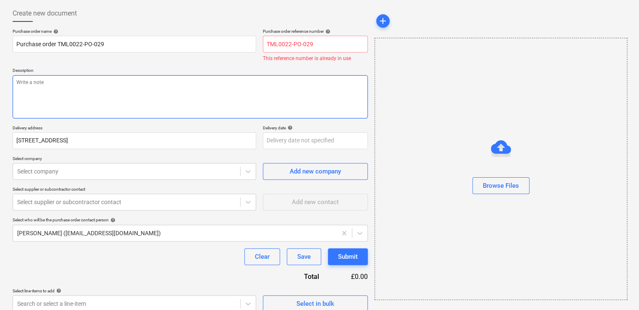
click at [99, 84] on textarea at bounding box center [190, 96] width 355 height 43
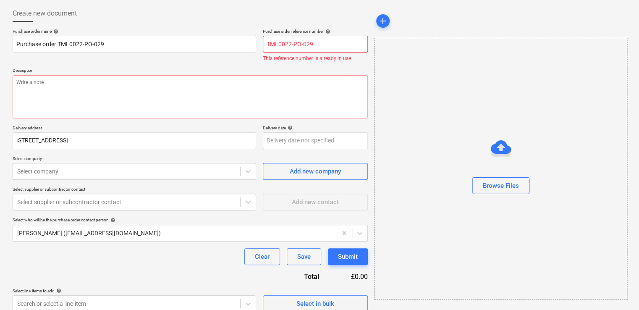
click at [325, 40] on input "TML0022-PO-029" at bounding box center [315, 44] width 105 height 17
type textarea "x"
type input "TML0022-PO-02"
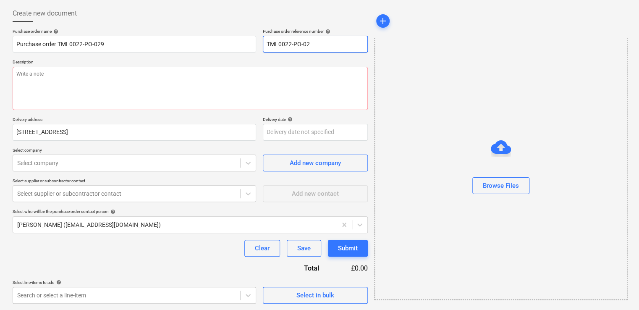
type textarea "x"
type input "TML0022-PO-0"
type textarea "x"
type input "TML0022-PO-03"
type textarea "x"
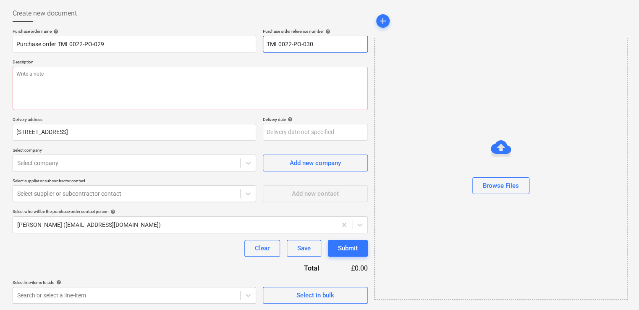
type input "TML0022-PO-030"
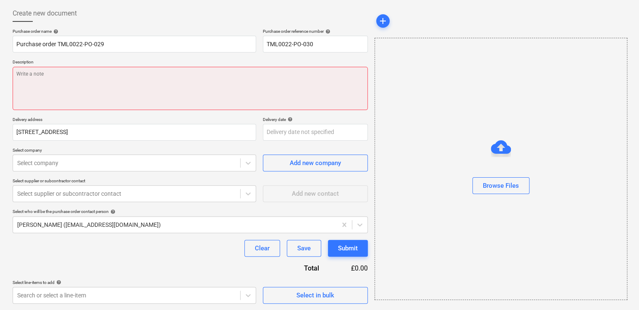
click at [230, 73] on textarea at bounding box center [190, 88] width 355 height 43
type textarea "x"
type textarea "A"
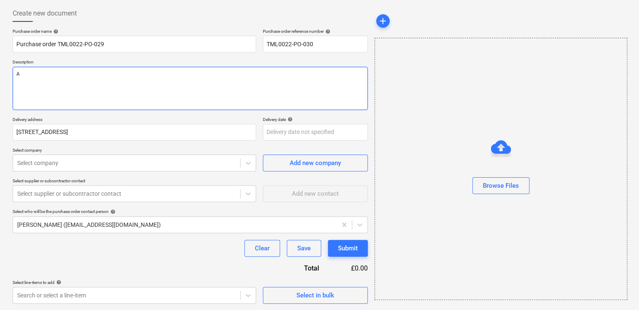
type textarea "x"
type textarea "Aft"
type textarea "x"
type textarea "Afte"
type textarea "x"
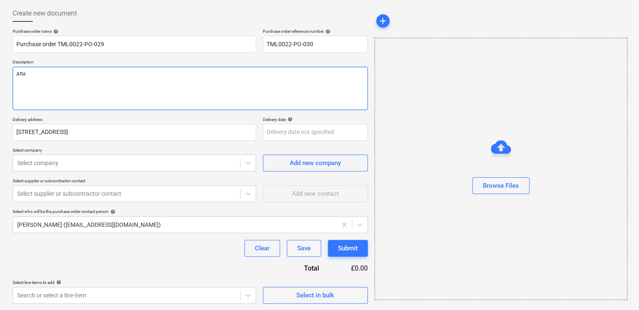
type textarea "After"
type textarea "x"
type textarea "Aftern"
type textarea "x"
type textarea "Afterno"
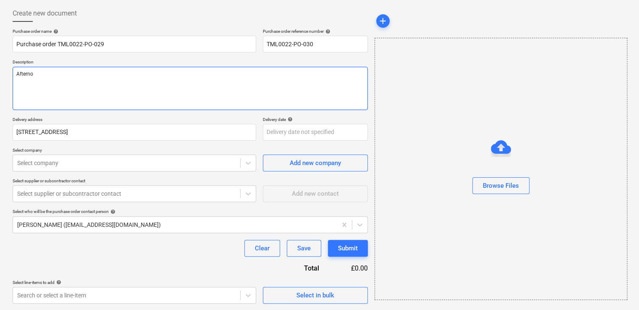
type textarea "x"
type textarea "Afternoo"
type textarea "x"
type textarea "Afternoon"
type textarea "x"
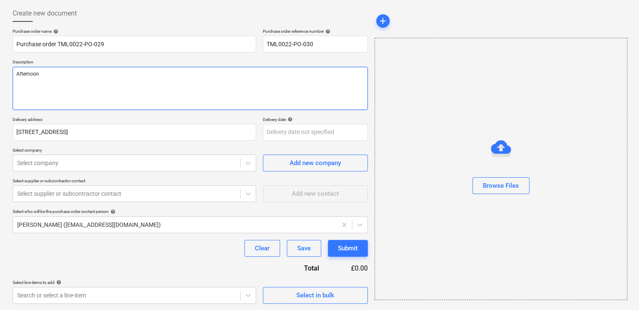
type textarea "Afternoon,"
type textarea "x"
type textarea "Afternoon,"
type textarea "x"
type textarea "Afternoon,"
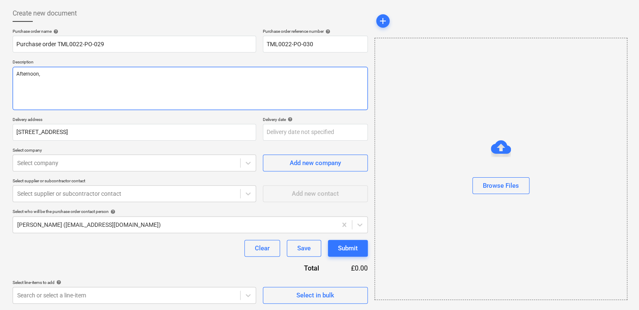
type textarea "x"
type textarea "Afternoon, P"
type textarea "x"
type textarea "Afternoon, Pl"
type textarea "x"
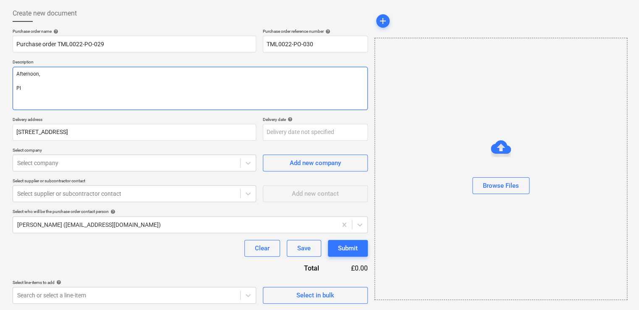
type textarea "Afternoon, Ple"
type textarea "x"
type textarea "Afternoon, Plea"
type textarea "x"
type textarea "Afternoon, Pleas"
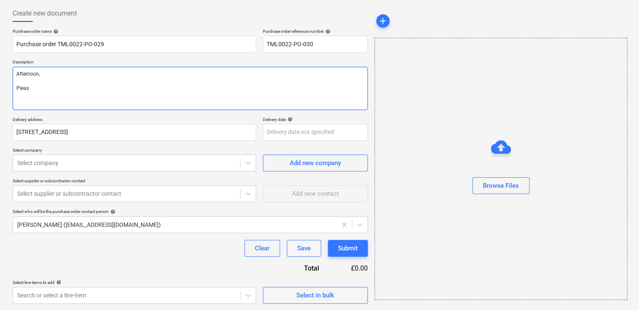
type textarea "x"
type textarea "Afternoon, Please"
type textarea "x"
type textarea "Afternoon, Please"
type textarea "x"
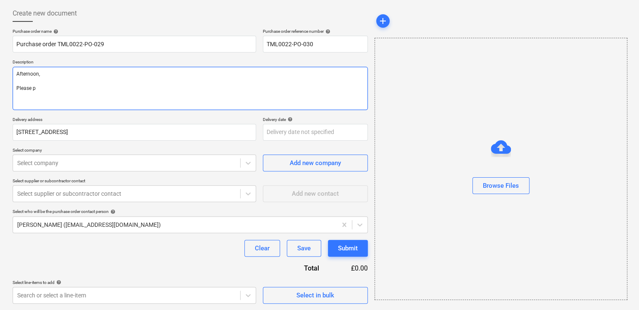
type textarea "Afternoon, Please pr"
type textarea "x"
type textarea "Afternoon, Please pri"
type textarea "x"
type textarea "Afternoon, Please pr"
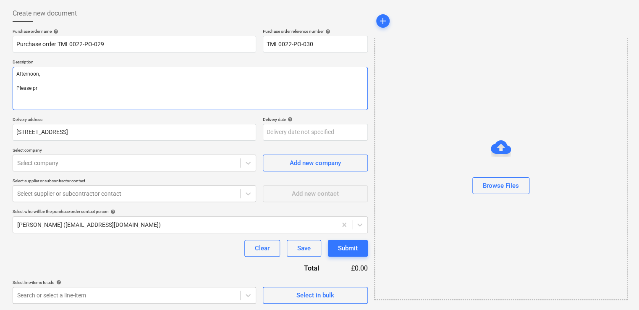
type textarea "x"
type textarea "Afternoon, Please pro"
type textarea "x"
type textarea "Afternoon, Please proc"
type textarea "x"
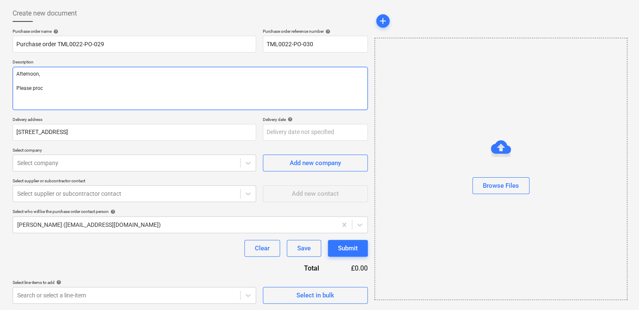
type textarea "Afternoon, Please proce"
type textarea "x"
type textarea "Afternoon, Please procee"
type textarea "x"
type textarea "Afternoon, Please proceed"
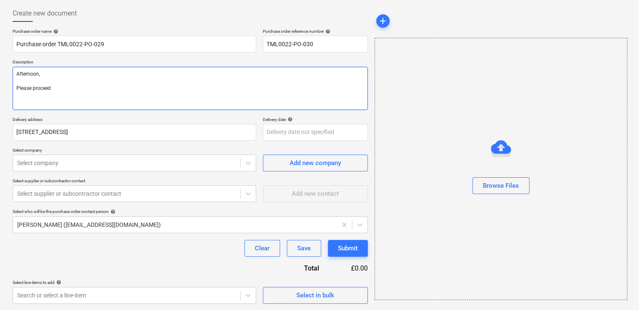
type textarea "x"
type textarea "Afternoon, Please proceed"
type textarea "x"
type textarea "Afternoon, Please proceed w"
type textarea "x"
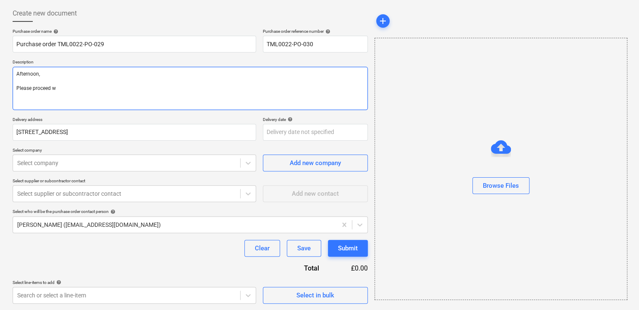
type textarea "Afternoon, Please proceed wi"
type textarea "x"
type textarea "Afternoon, Please proceed wit"
type textarea "x"
type textarea "Afternoon, Please proceed with"
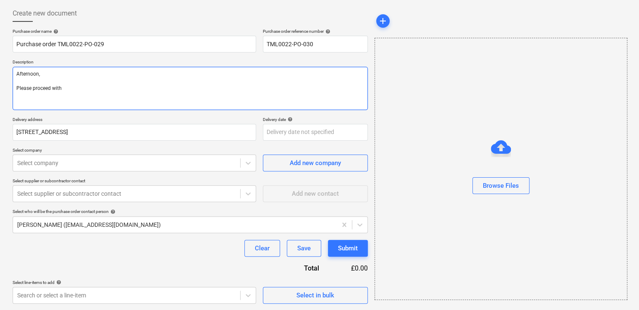
type textarea "x"
type textarea "Afternoon, Please proceed with"
type textarea "x"
type textarea "Afternoon, Please proceed with a"
type textarea "x"
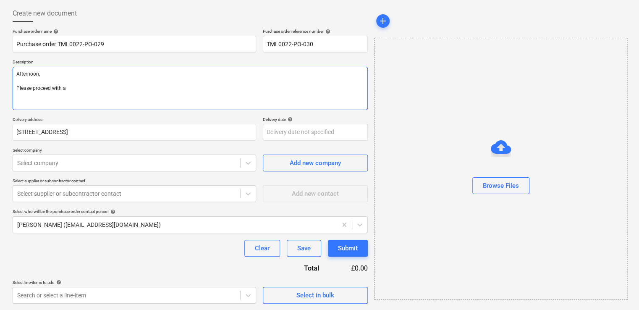
type textarea "Afternoon, Please proceed with at"
type textarea "x"
type textarea "Afternoon, Please proceed with att"
type textarea "x"
type textarea "Afternoon, Please proceed with atta"
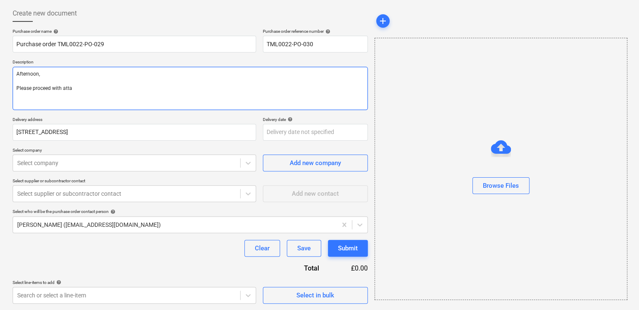
type textarea "x"
type textarea "Afternoon, Please proceed with attac"
type textarea "x"
type textarea "Afternoon, Please proceed with attace"
type textarea "x"
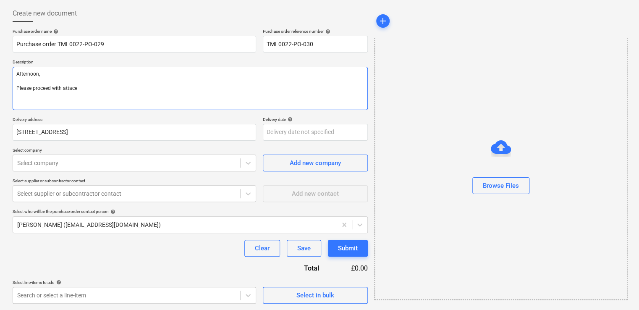
type textarea "Afternoon, Please proceed with attaceh"
type textarea "x"
type textarea "Afternoon, Please proceed with attacehd"
type textarea "x"
type textarea "Afternoon, Please proceed with attacehd"
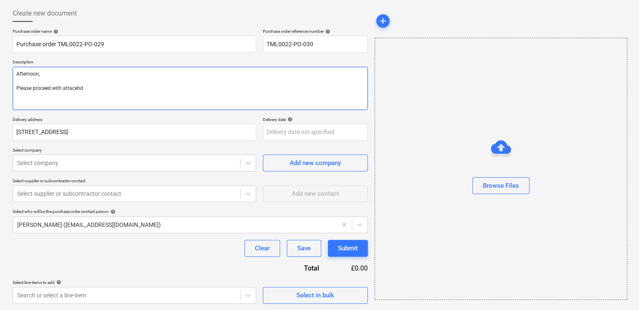
type textarea "x"
type textarea "Afternoon, Please proceed with attacehd"
type textarea "x"
type textarea "Afternoon, Please proceed with attaceh"
type textarea "x"
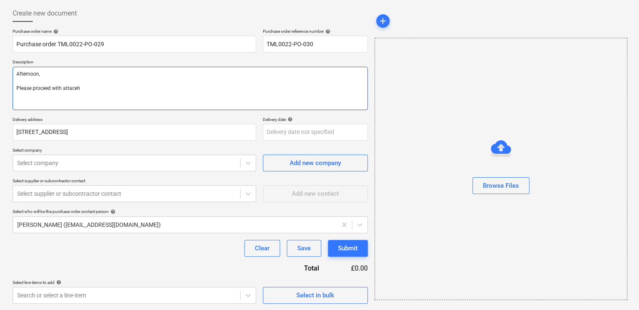
type textarea "Afternoon, Please proceed with attace"
type textarea "x"
type textarea "Afternoon, Please proceed with attac"
type textarea "x"
type textarea "Afternoon, Please proceed with atta"
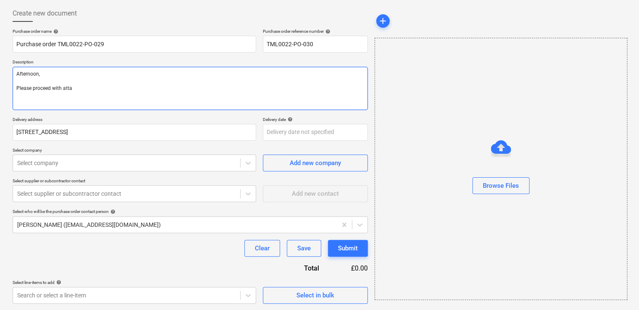
type textarea "x"
type textarea "Afternoon, Please proceed with attac"
type textarea "x"
type textarea "Afternoon, Please proceed with attach"
type textarea "x"
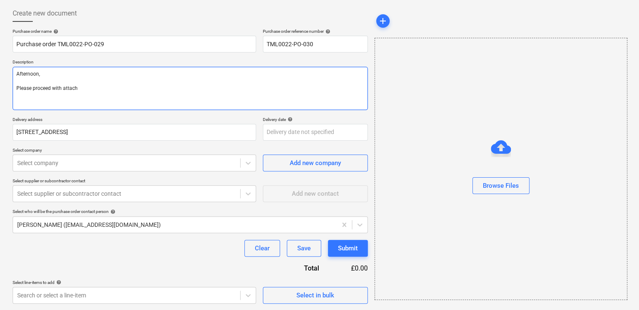
type textarea "Afternoon, Please proceed with attache"
type textarea "x"
type textarea "Afternoon, Please proceed with attached"
type textarea "x"
type textarea "Afternoon, Please proceed with attached"
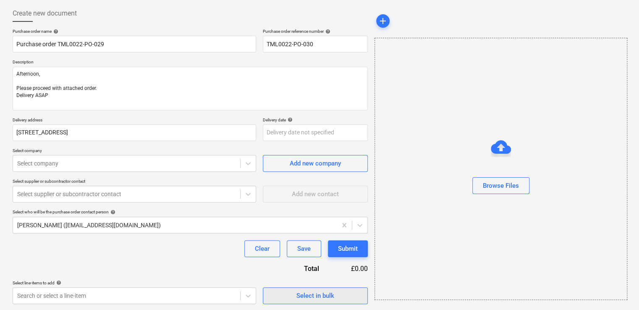
click at [325, 290] on div "Select in bulk" at bounding box center [315, 295] width 38 height 11
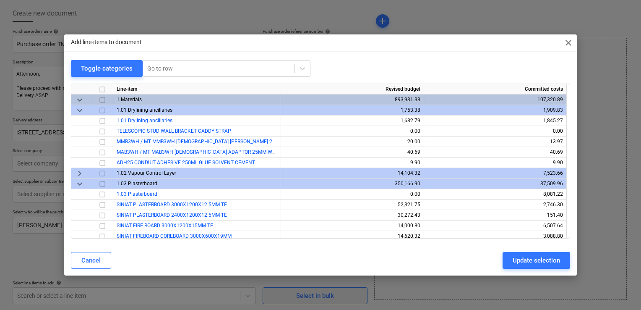
click at [325, 290] on div "Add line-items to document close Toggle categories Go to row Line-item Revised …" at bounding box center [320, 155] width 641 height 310
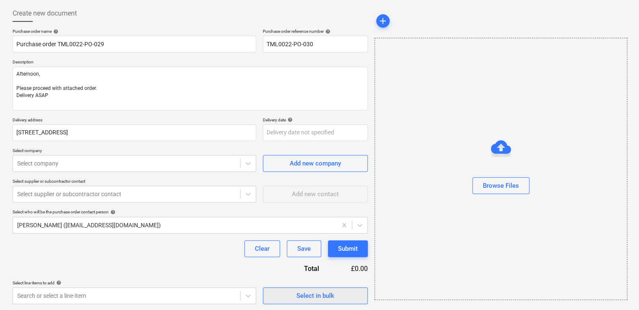
click at [332, 287] on button "Select in bulk" at bounding box center [315, 295] width 105 height 17
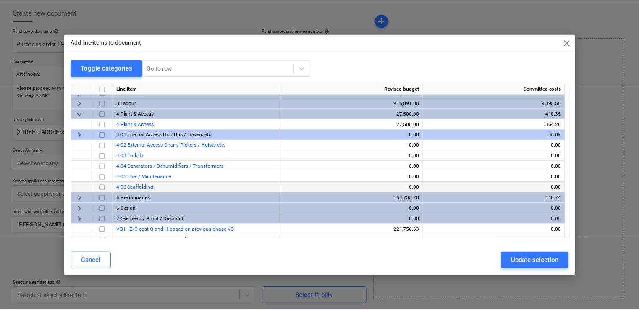
scroll to position [1399, 0]
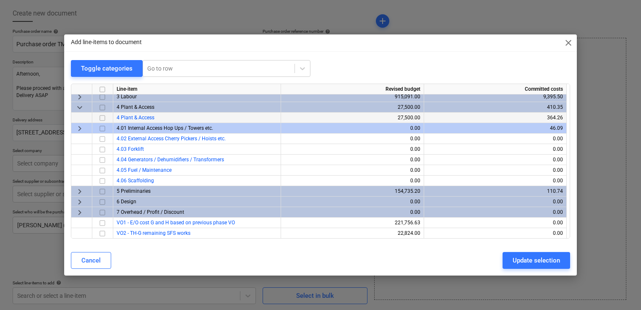
click at [101, 118] on input "checkbox" at bounding box center [102, 118] width 10 height 10
click at [121, 119] on span "4 Plant & Access" at bounding box center [136, 118] width 38 height 6
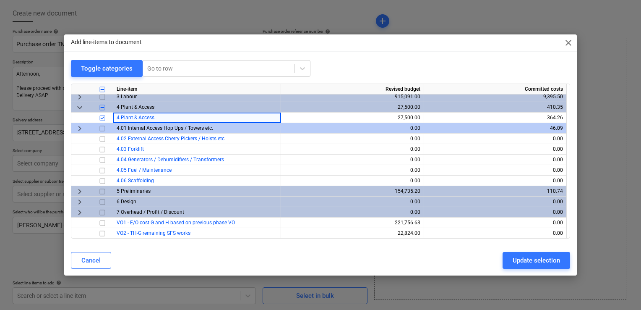
click at [534, 260] on div "Update selection" at bounding box center [536, 260] width 47 height 11
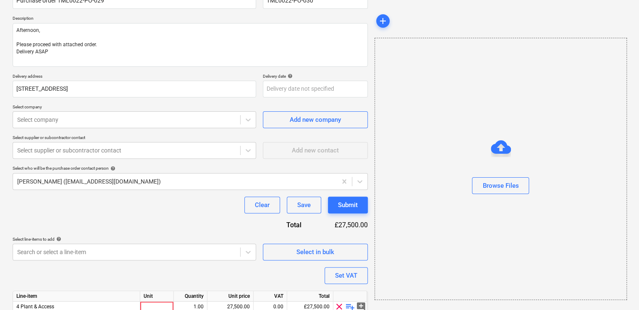
scroll to position [119, 0]
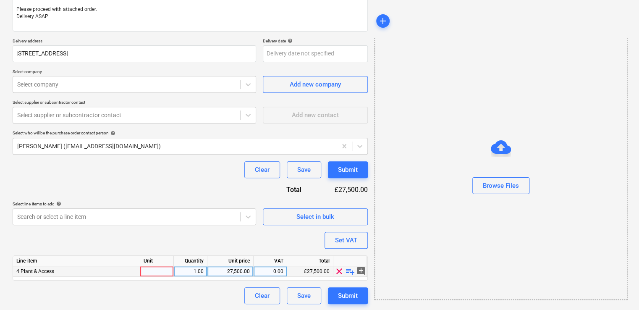
click at [349, 270] on span "playlist_add" at bounding box center [350, 271] width 10 height 10
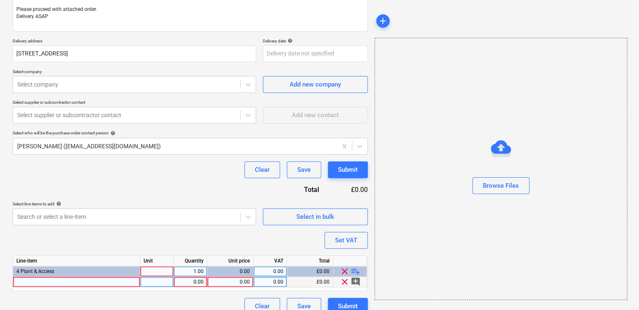
click at [97, 278] on div at bounding box center [76, 282] width 127 height 10
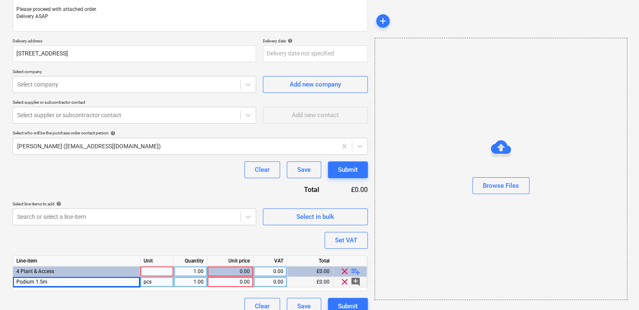
click at [159, 283] on div "pcs" at bounding box center [157, 282] width 34 height 10
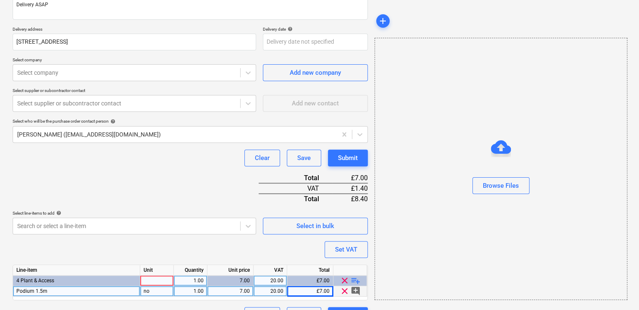
scroll to position [151, 0]
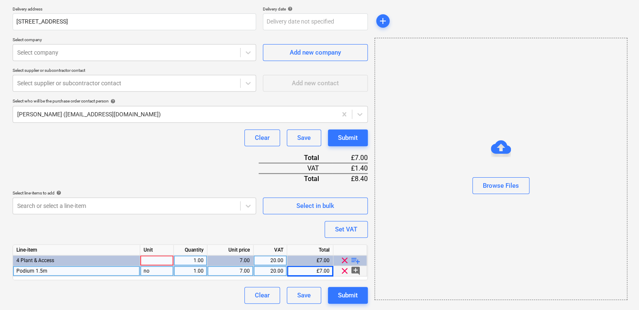
click at [161, 259] on div at bounding box center [157, 260] width 34 height 10
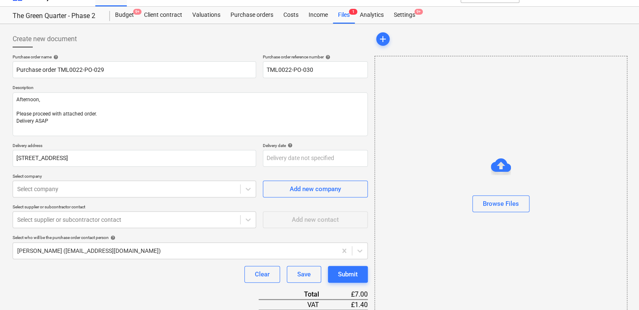
scroll to position [0, 0]
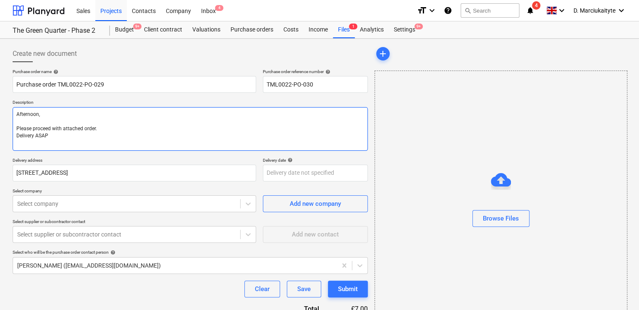
click at [32, 143] on textarea "Afternoon, Please proceed with attached order. Delivery ASAP" at bounding box center [190, 129] width 355 height 44
paste textarea "Site Contact: Dave – 07789 077947 Please call the site manager 10 minutes prior…"
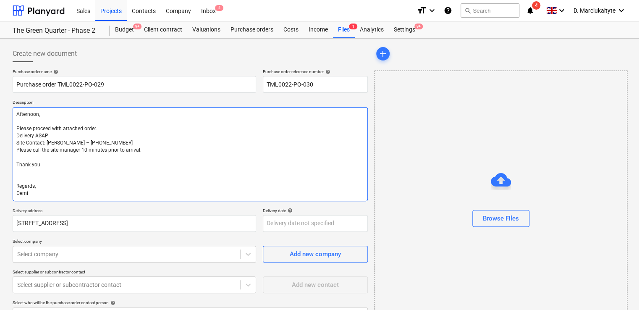
drag, startPoint x: 181, startPoint y: 153, endPoint x: 177, endPoint y: 153, distance: 4.6
click at [181, 153] on textarea "Afternoon, Please proceed with attached order. Delivery ASAP Site Contact: Dave…" at bounding box center [190, 154] width 355 height 94
drag, startPoint x: 103, startPoint y: 143, endPoint x: 64, endPoint y: 141, distance: 39.1
click at [64, 141] on textarea "Afternoon, Please proceed with attached order. Delivery ASAP Site Contact: Dave…" at bounding box center [190, 154] width 355 height 94
paste textarea "+44 7853 351191"
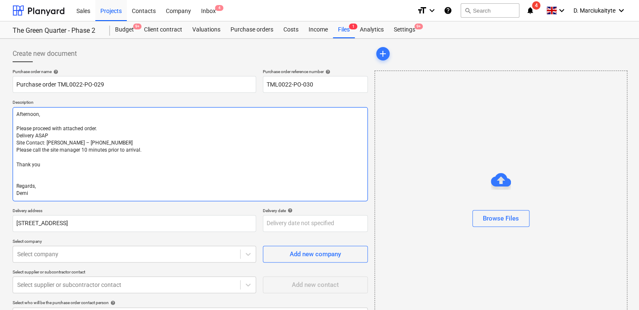
click at [56, 143] on textarea "Afternoon, Please proceed with attached order. Delivery ASAP Site Contact: Dave…" at bounding box center [190, 154] width 355 height 94
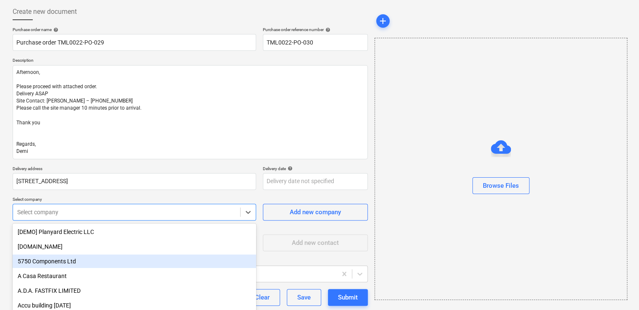
scroll to position [86, 0]
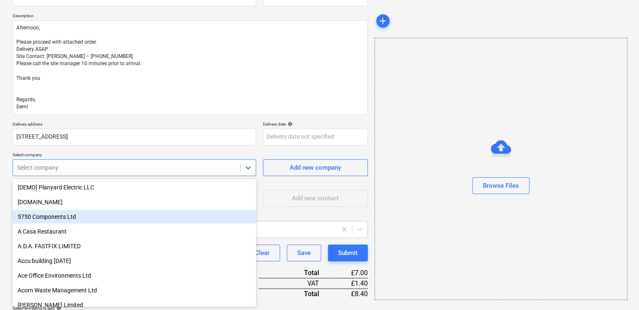
click at [87, 215] on body "Sales Projects Contacts Company Inbox 4 format_size keyboard_arrow_down help se…" at bounding box center [319, 69] width 639 height 310
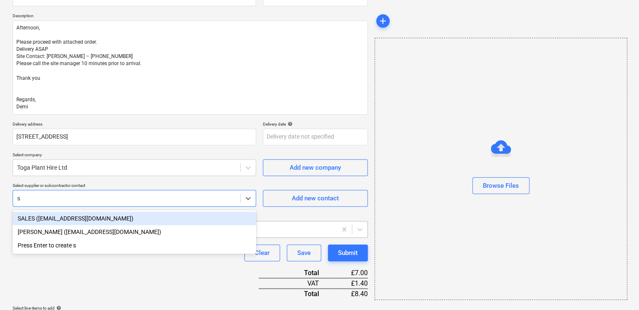
drag, startPoint x: 59, startPoint y: 216, endPoint x: 59, endPoint y: 222, distance: 6.3
click at [59, 217] on div "SALES (salessupport@toga.co.uk)" at bounding box center [134, 218] width 243 height 13
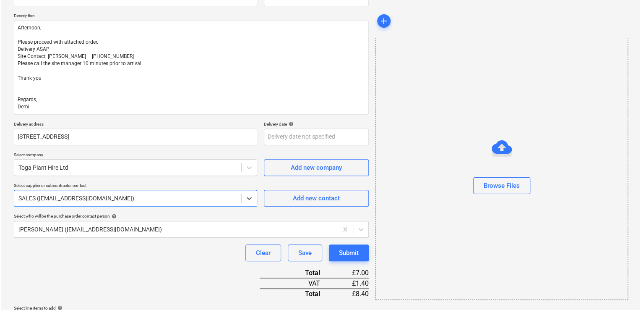
scroll to position [170, 0]
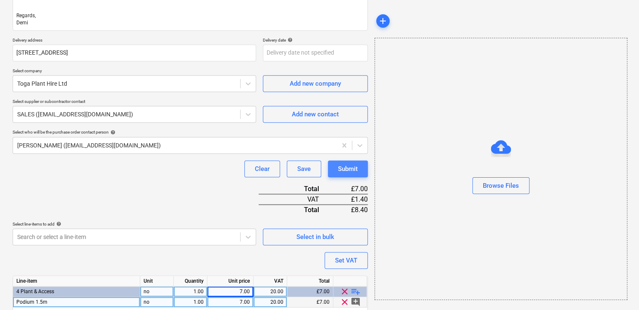
click at [355, 167] on div "Submit" at bounding box center [348, 168] width 20 height 11
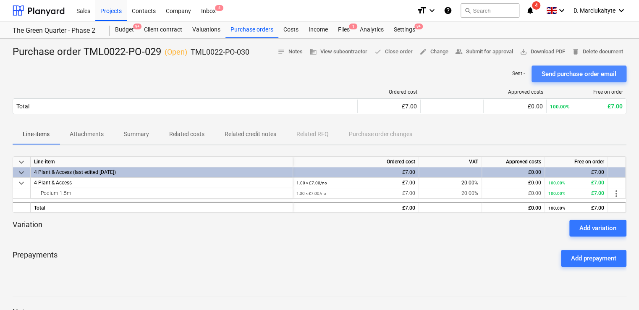
click at [578, 75] on div "Send purchase order email" at bounding box center [579, 73] width 75 height 11
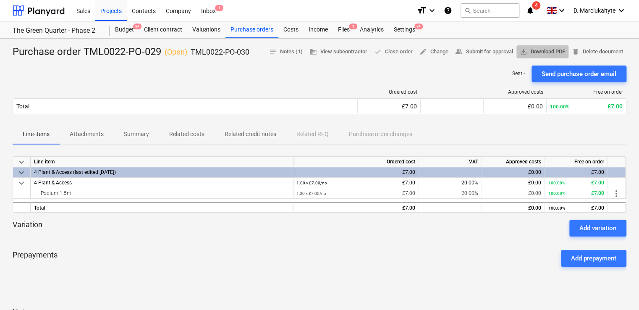
click at [544, 50] on span "save_alt Download PDF" at bounding box center [542, 52] width 45 height 10
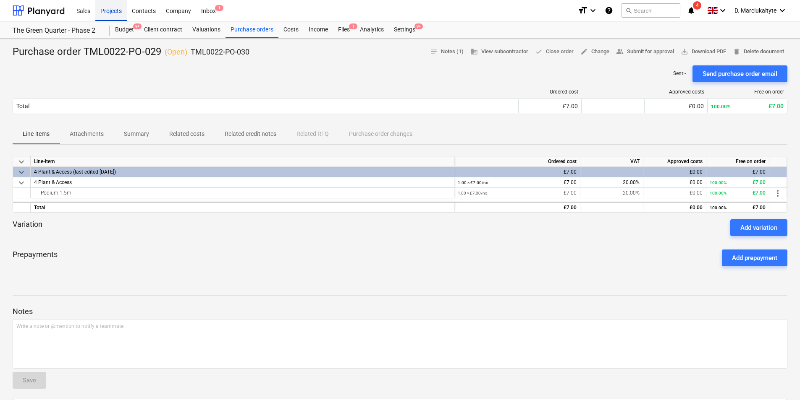
click at [115, 11] on div "Projects" at bounding box center [110, 10] width 31 height 21
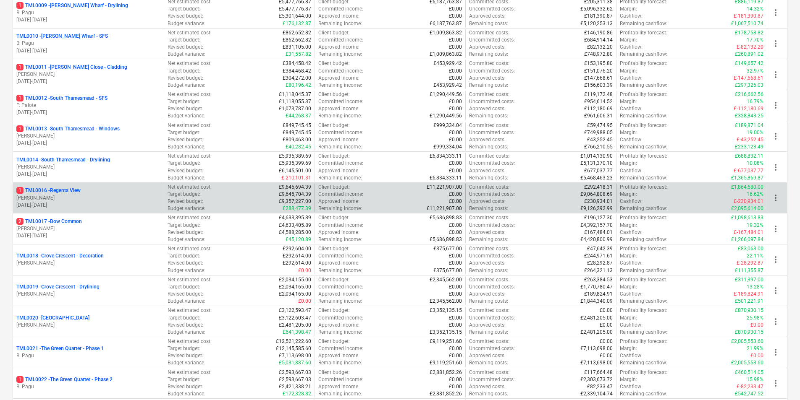
scroll to position [462, 0]
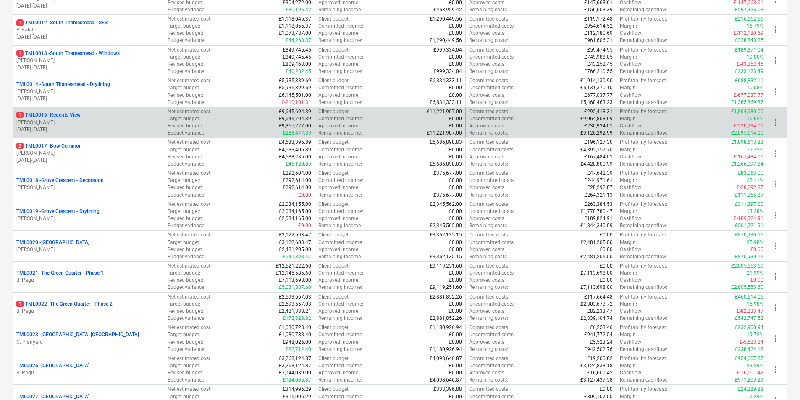
click at [90, 121] on p "M. Tomlinson" at bounding box center [88, 122] width 144 height 7
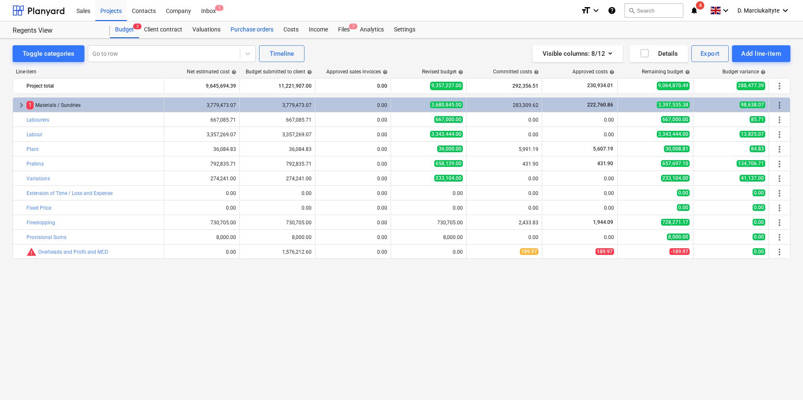
click at [270, 29] on div "Purchase orders" at bounding box center [251, 29] width 53 height 17
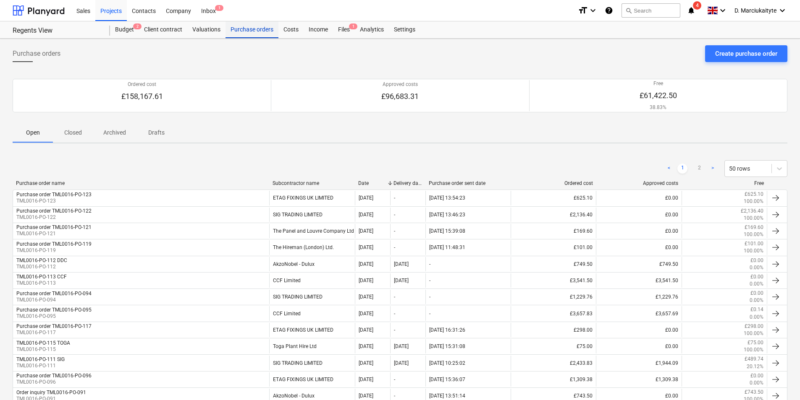
click at [249, 33] on div "Purchase orders" at bounding box center [251, 29] width 53 height 17
click at [74, 135] on p "Closed" at bounding box center [73, 132] width 20 height 9
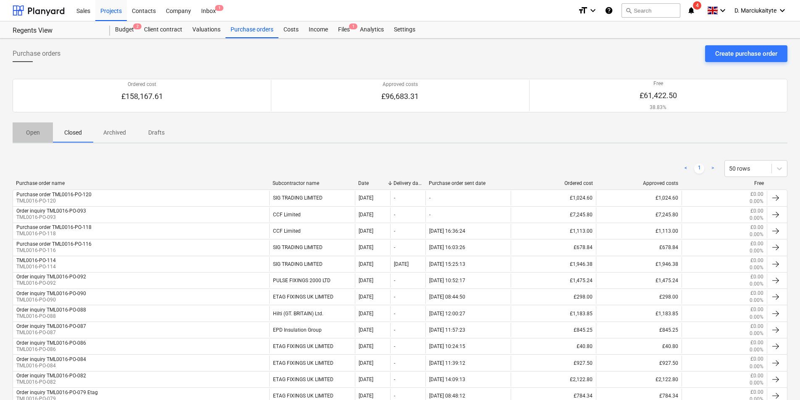
click at [29, 134] on p "Open" at bounding box center [33, 132] width 20 height 9
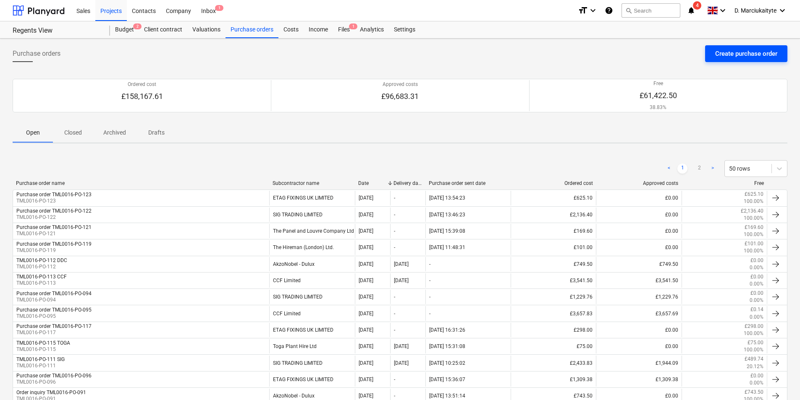
click at [772, 46] on button "Create purchase order" at bounding box center [746, 53] width 82 height 17
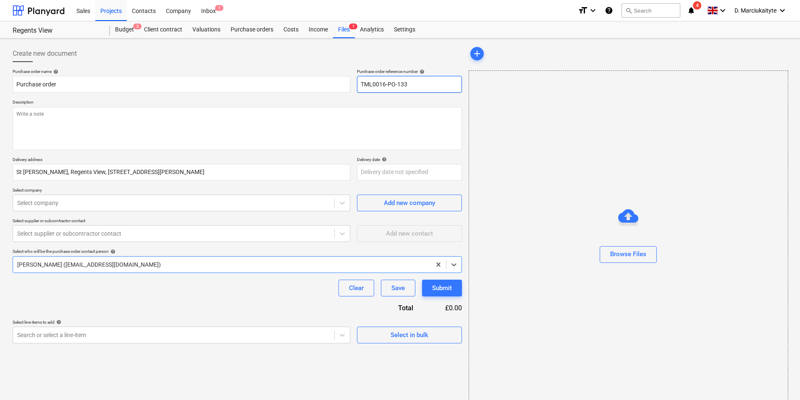
click at [409, 84] on input "TML0016-PO-133" at bounding box center [409, 84] width 105 height 17
drag, startPoint x: 58, startPoint y: 122, endPoint x: 59, endPoint y: 113, distance: 9.7
click at [58, 118] on textarea at bounding box center [237, 128] width 449 height 43
click at [152, 131] on textarea "Afternoon, Please proceed with attached order delivery required for" at bounding box center [237, 128] width 449 height 43
click at [413, 334] on div "Select in bulk" at bounding box center [409, 335] width 38 height 11
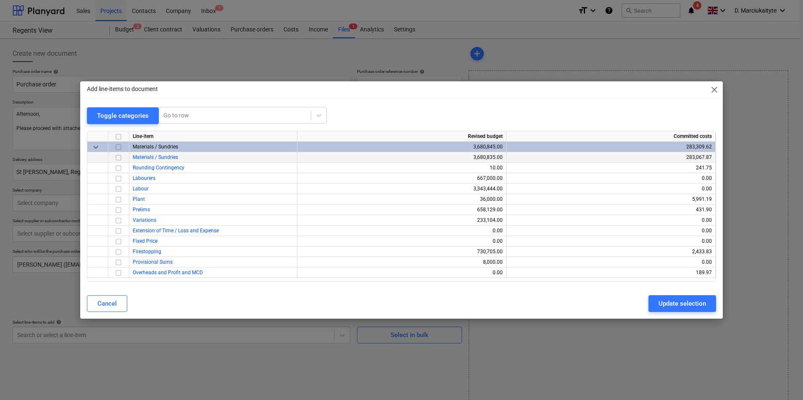
click at [119, 160] on input "checkbox" at bounding box center [118, 158] width 10 height 10
drag, startPoint x: 651, startPoint y: 303, endPoint x: 656, endPoint y: 304, distance: 4.6
click at [652, 303] on button "Update selection" at bounding box center [682, 304] width 68 height 17
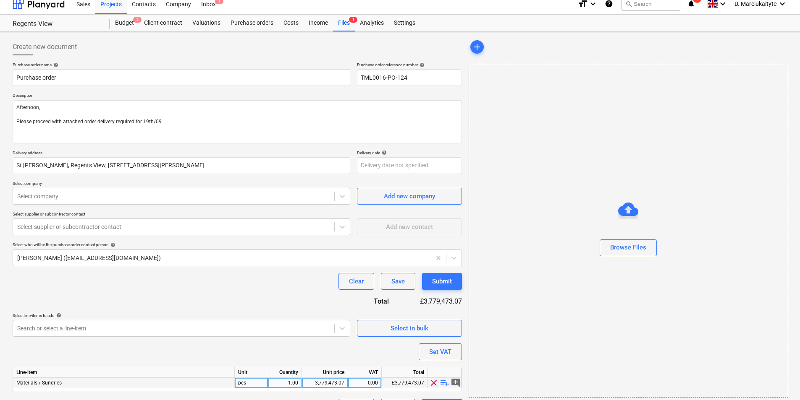
scroll to position [29, 0]
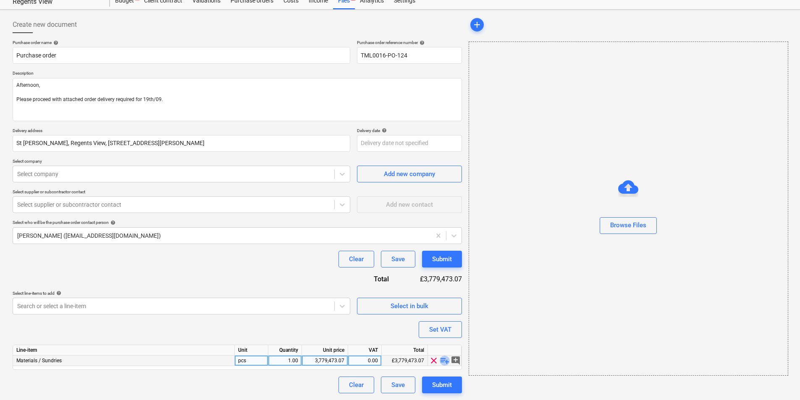
click at [445, 362] on span "playlist_add" at bounding box center [445, 361] width 10 height 10
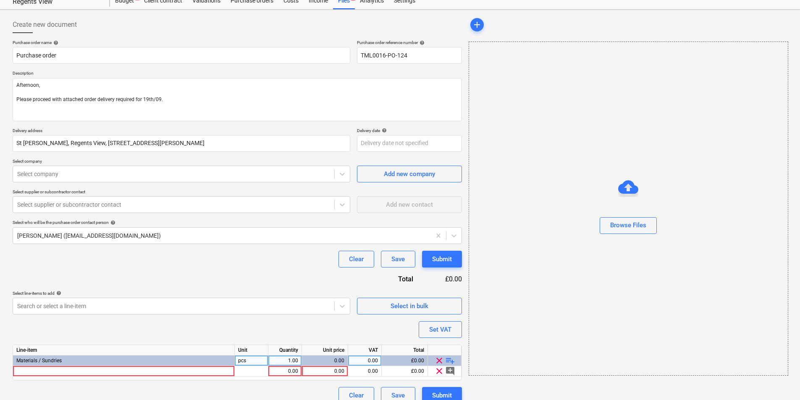
click at [446, 361] on span "playlist_add" at bounding box center [450, 361] width 10 height 10
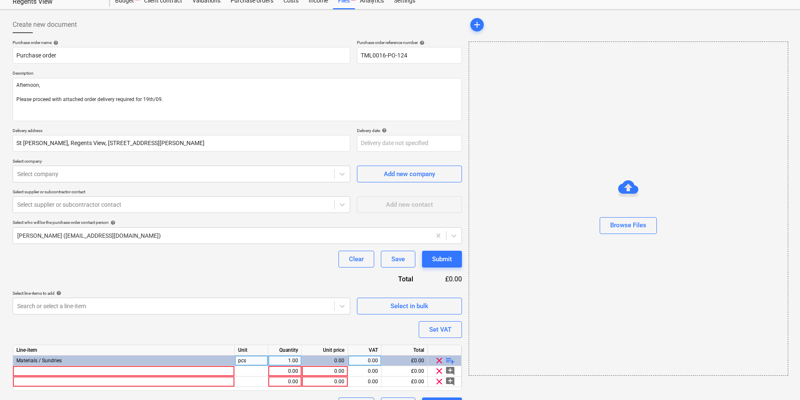
click at [448, 360] on span "playlist_add" at bounding box center [450, 361] width 10 height 10
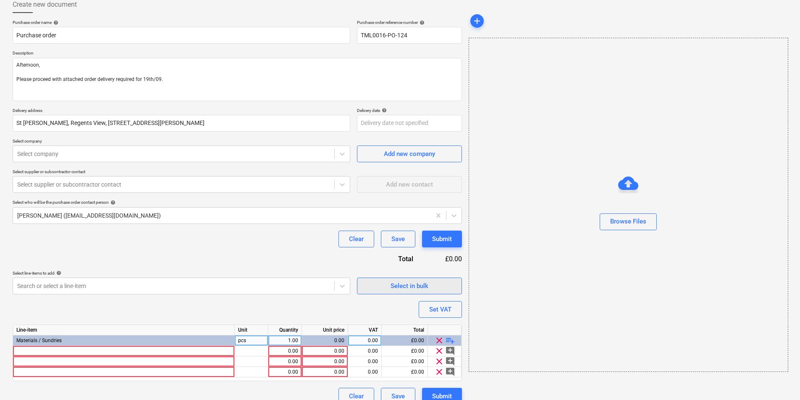
scroll to position [60, 0]
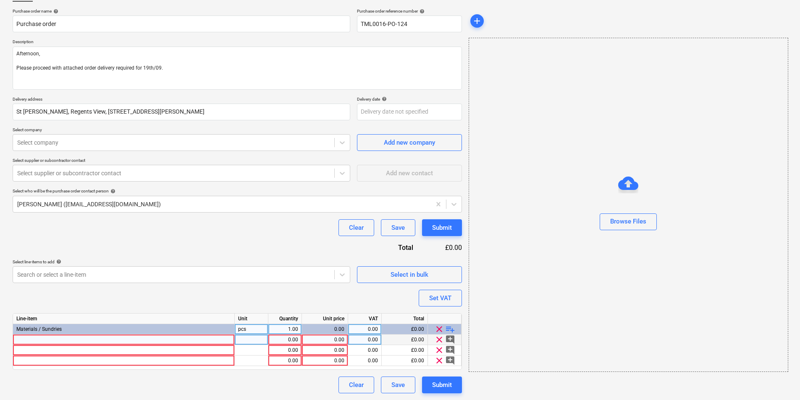
click at [127, 338] on div at bounding box center [124, 340] width 222 height 10
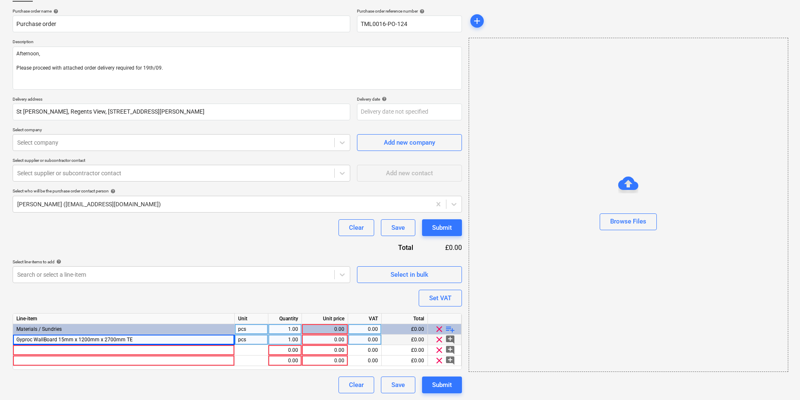
click at [281, 341] on div "1.00" at bounding box center [285, 340] width 26 height 10
click at [322, 339] on div "0.00" at bounding box center [324, 340] width 39 height 10
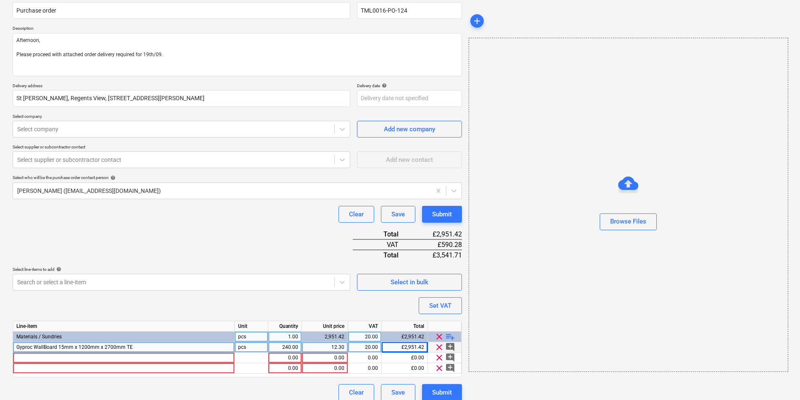
scroll to position [81, 0]
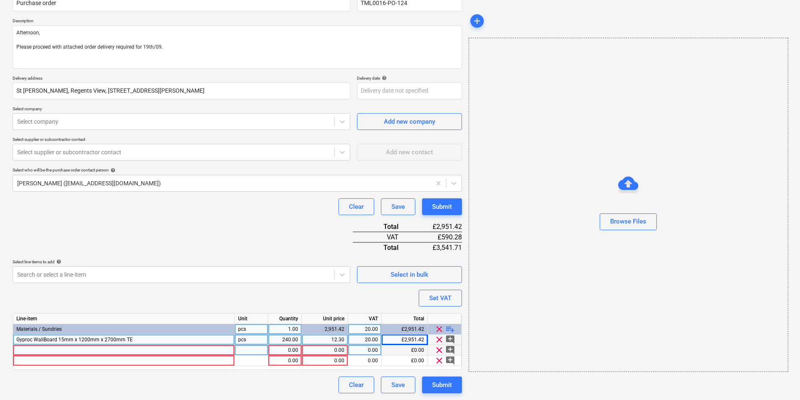
click at [139, 346] on div at bounding box center [124, 350] width 222 height 10
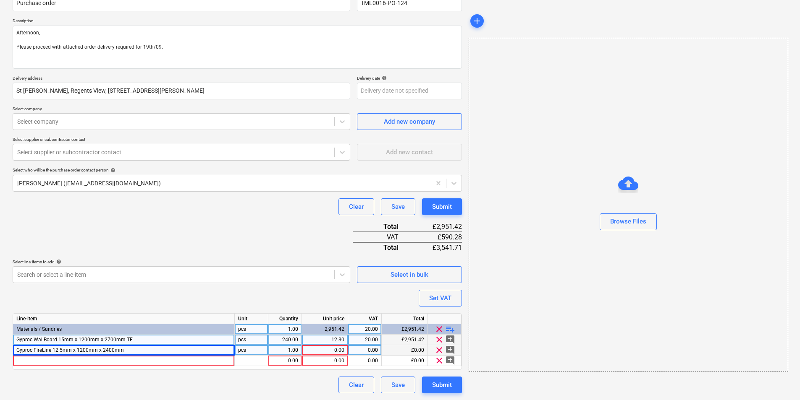
drag, startPoint x: 247, startPoint y: 348, endPoint x: 296, endPoint y: 347, distance: 48.3
click at [249, 349] on div "pcs" at bounding box center [252, 350] width 34 height 10
click at [296, 347] on div "1.00" at bounding box center [285, 350] width 26 height 10
click at [341, 351] on div "0.00" at bounding box center [324, 350] width 39 height 10
click at [369, 351] on div "0.00" at bounding box center [364, 350] width 26 height 10
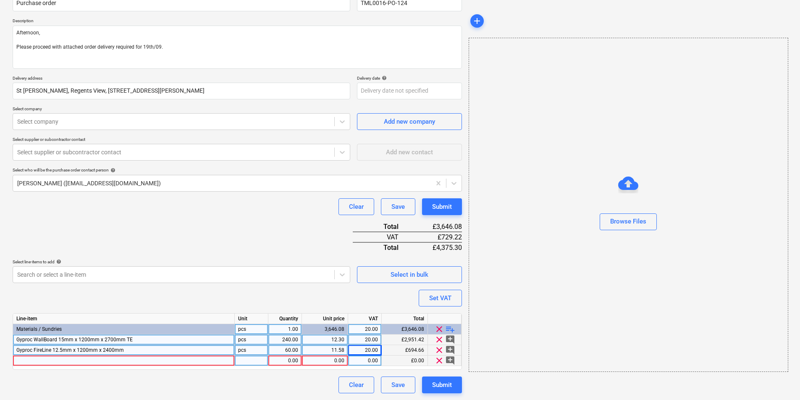
click at [159, 359] on div at bounding box center [124, 361] width 222 height 10
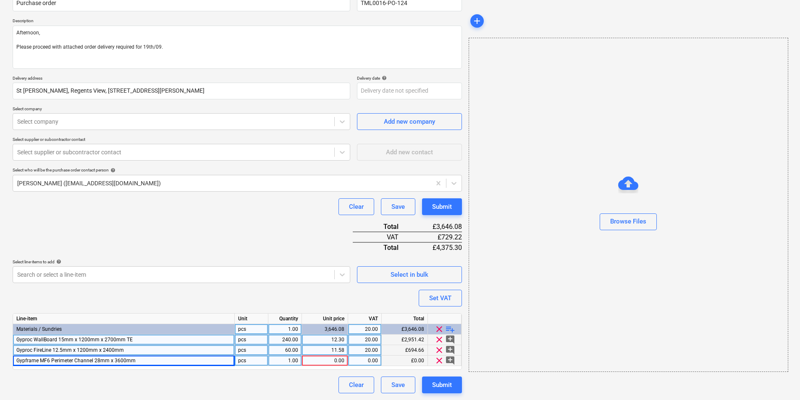
click at [251, 361] on div "pcs" at bounding box center [252, 361] width 34 height 10
click at [280, 361] on div "1.00" at bounding box center [285, 361] width 26 height 10
click at [341, 358] on div "0.00" at bounding box center [324, 361] width 39 height 10
click at [449, 327] on span "playlist_add" at bounding box center [450, 330] width 10 height 10
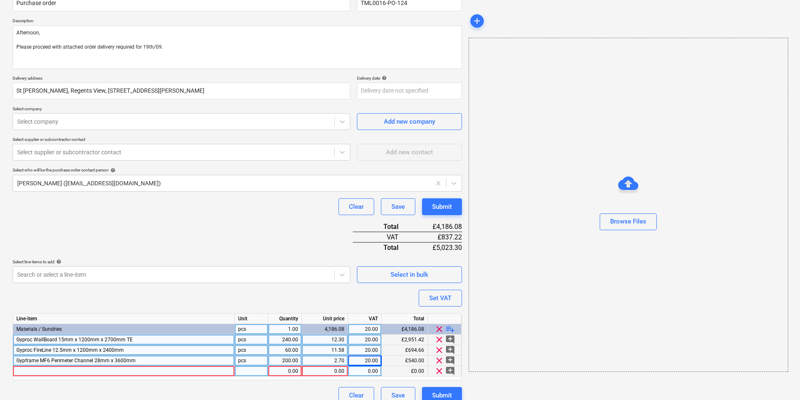
click at [120, 374] on div at bounding box center [124, 371] width 222 height 10
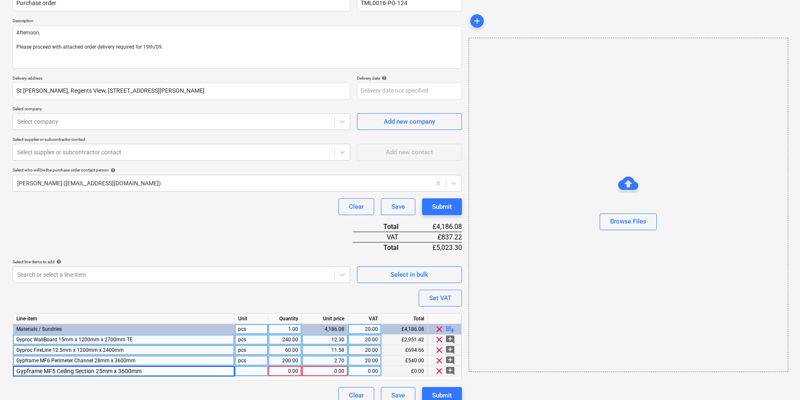
click at [245, 367] on div at bounding box center [252, 371] width 34 height 10
click at [290, 370] on div "1.00" at bounding box center [285, 371] width 26 height 10
click at [332, 373] on div "0.00" at bounding box center [324, 371] width 39 height 10
click at [447, 329] on span "playlist_add" at bounding box center [450, 330] width 10 height 10
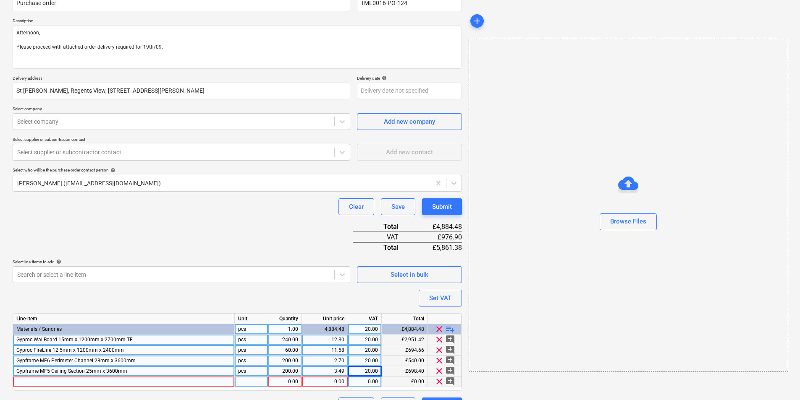
click at [118, 379] on div at bounding box center [124, 382] width 222 height 10
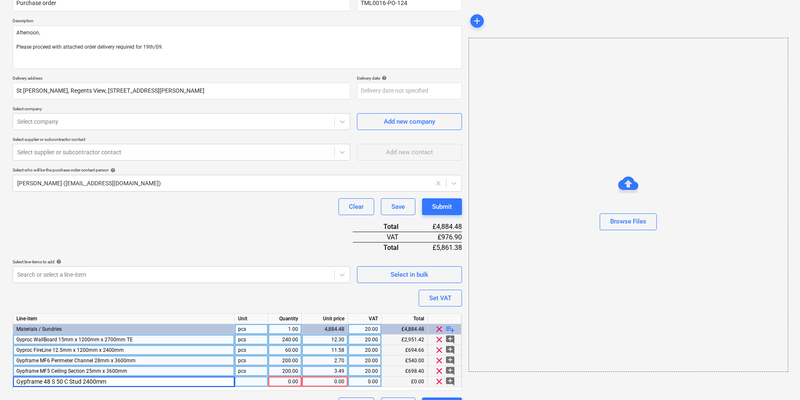
drag, startPoint x: 90, startPoint y: 384, endPoint x: 97, endPoint y: 383, distance: 7.6
click at [90, 385] on input "Gypframe 48 S 50 C Stud 2400mm" at bounding box center [123, 382] width 221 height 10
click at [251, 378] on div "pcs" at bounding box center [252, 382] width 34 height 10
click at [285, 379] on div "1.00" at bounding box center [285, 382] width 26 height 10
click at [337, 383] on div "0.00" at bounding box center [324, 382] width 39 height 10
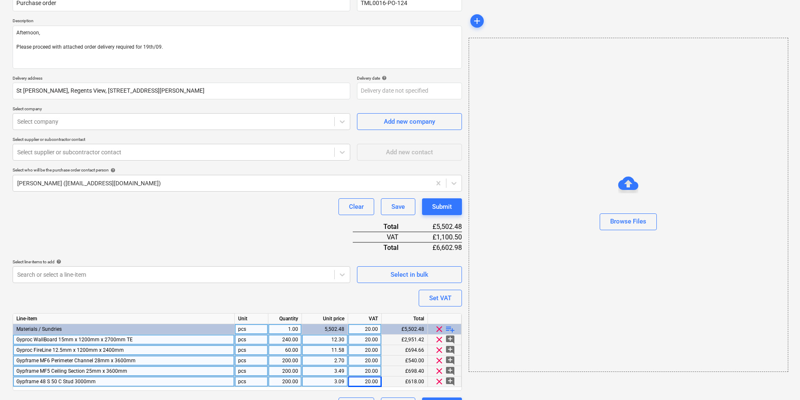
click at [449, 329] on span "playlist_add" at bounding box center [450, 330] width 10 height 10
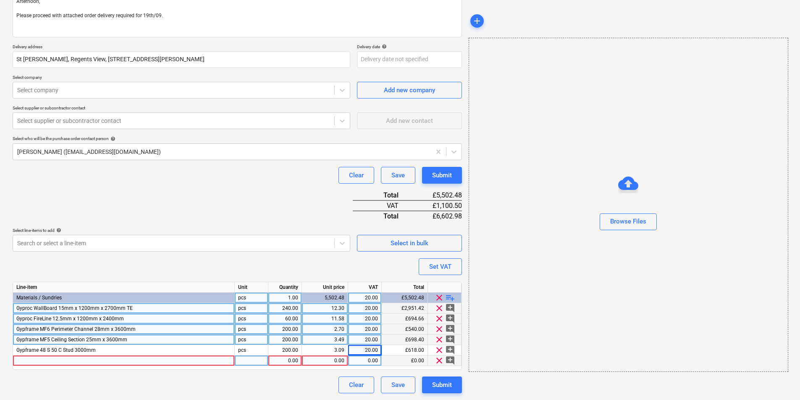
click at [137, 361] on div at bounding box center [124, 361] width 222 height 10
click at [96, 362] on input "Gypframe 70 S 50 C Stud 2400mm" at bounding box center [123, 361] width 221 height 10
click at [239, 360] on div at bounding box center [252, 361] width 34 height 10
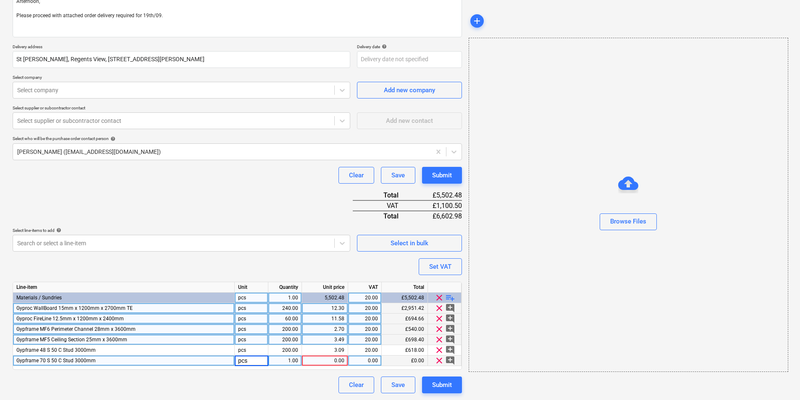
click at [291, 361] on div "1.00" at bounding box center [285, 361] width 26 height 10
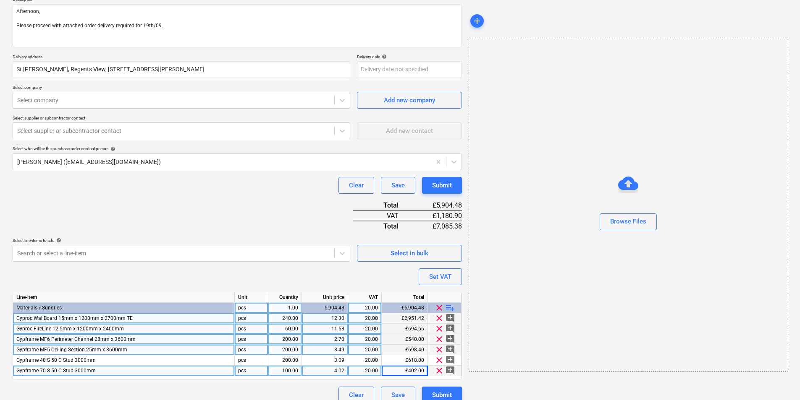
scroll to position [0, 0]
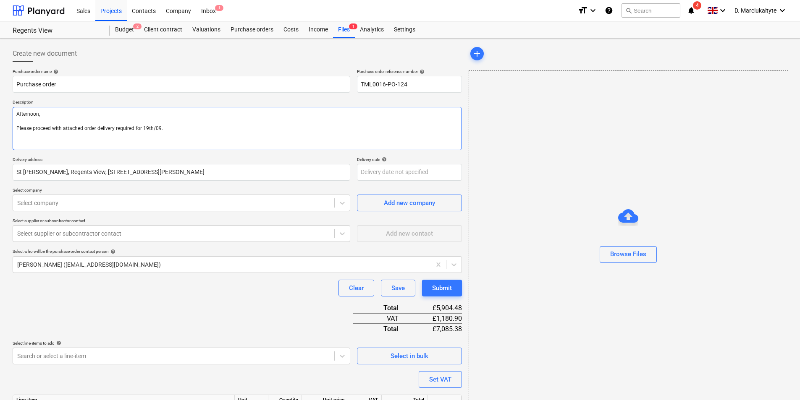
click at [90, 141] on textarea "Afternoon, Please proceed with attached order delivery required for 19th/09." at bounding box center [237, 128] width 449 height 43
click at [173, 131] on textarea "Afternoon, Please proceed with attached order delivery required for 19th/09." at bounding box center [237, 128] width 449 height 43
click at [159, 129] on textarea "Afternoon, Please proceed with attached order delivery required for 19th od Sep…" at bounding box center [237, 128] width 449 height 43
click at [210, 133] on textarea "Afternoon, Please proceed with attached order delivery required for 19th of Sep…" at bounding box center [237, 128] width 449 height 43
click at [30, 142] on textarea "Afternoon, Please proceed with attached order delivery required for 19th of Sep…" at bounding box center [237, 129] width 449 height 44
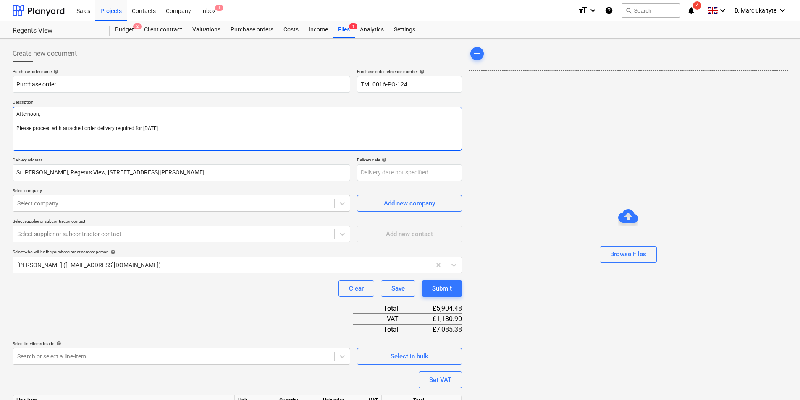
click at [21, 139] on textarea "Afternoon, Please proceed with attached order delivery required for 19th of Sep…" at bounding box center [237, 129] width 449 height 44
paste textarea "Contact on site Andrei 07481 051 051"
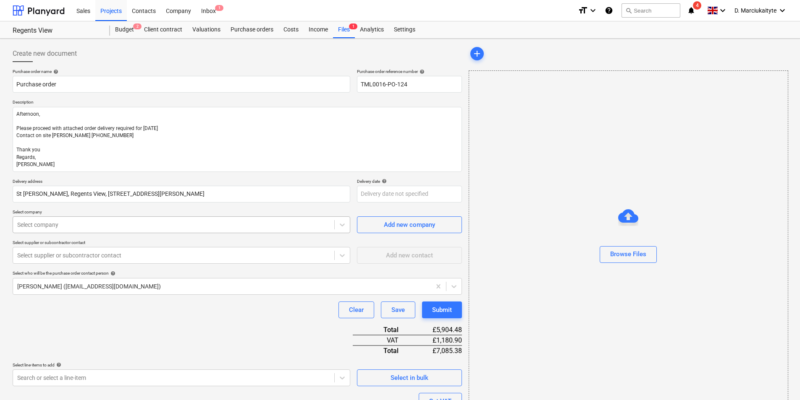
click at [228, 228] on div at bounding box center [173, 225] width 313 height 8
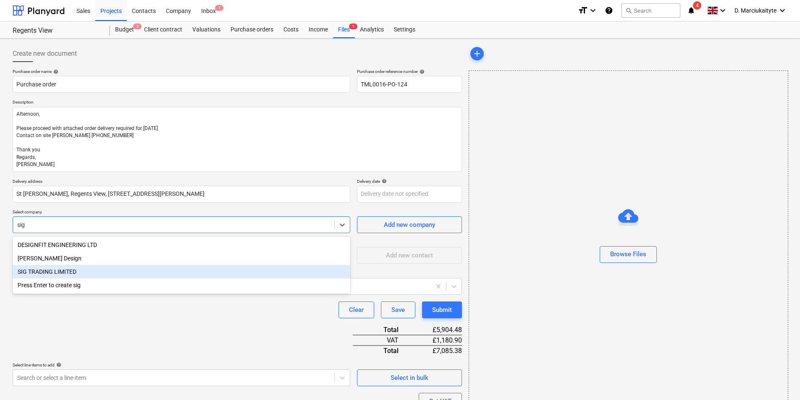
click at [90, 269] on div "SIG TRADING LIMITED" at bounding box center [182, 271] width 338 height 13
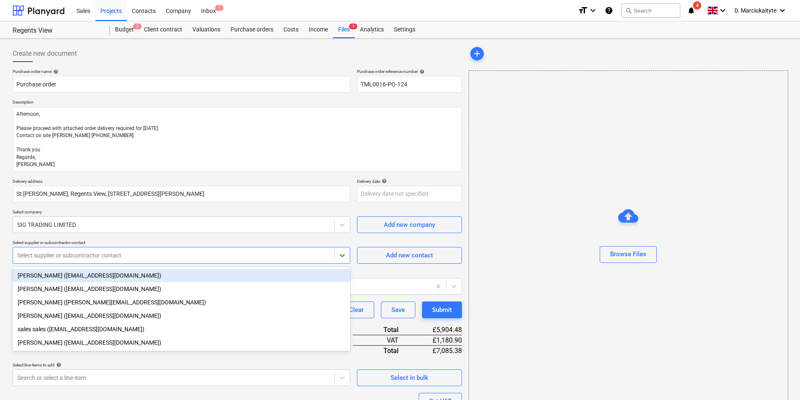
click at [93, 256] on div at bounding box center [173, 255] width 313 height 8
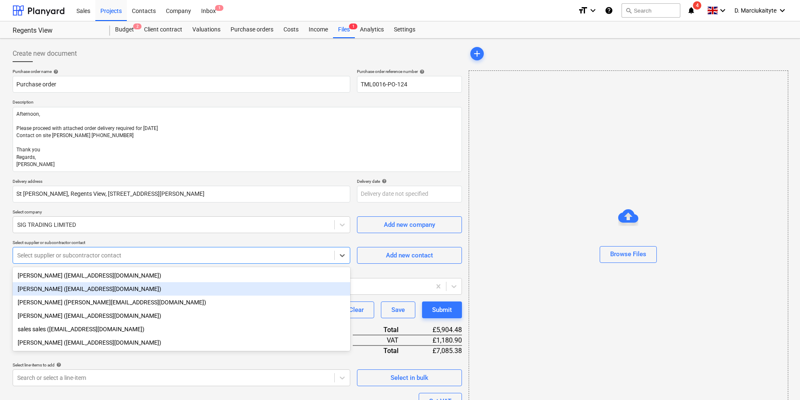
click at [90, 288] on div "Luci Barwick (lucibarwick@sigplc.com)" at bounding box center [182, 289] width 338 height 13
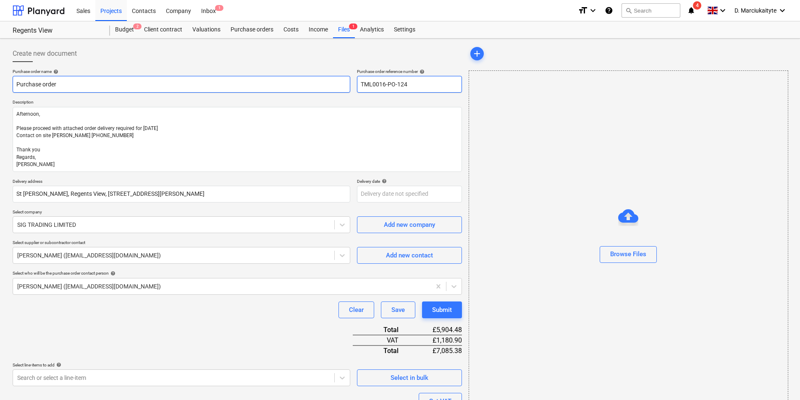
drag, startPoint x: 419, startPoint y: 86, endPoint x: 336, endPoint y: 85, distance: 82.7
click at [336, 85] on div "Purchase order name help Purchase order Purchase order reference number help TM…" at bounding box center [237, 81] width 449 height 24
click at [224, 81] on input "Purchase order" at bounding box center [182, 84] width 338 height 17
paste input "TML0016-PO-124"
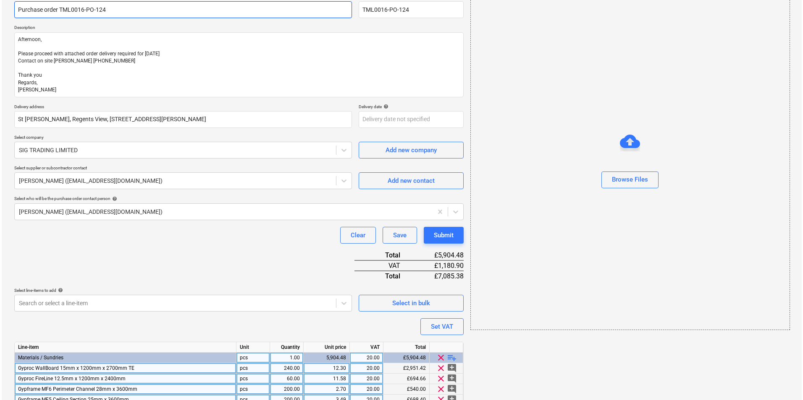
scroll to position [135, 0]
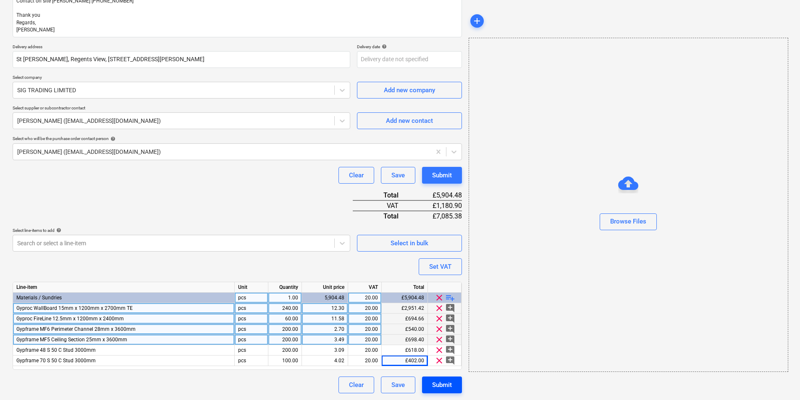
click at [449, 381] on div "Submit" at bounding box center [442, 385] width 20 height 11
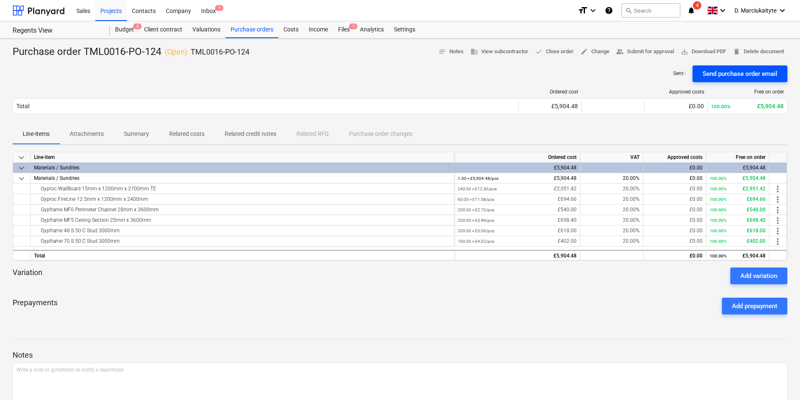
click at [714, 78] on div "Send purchase order email" at bounding box center [739, 73] width 75 height 11
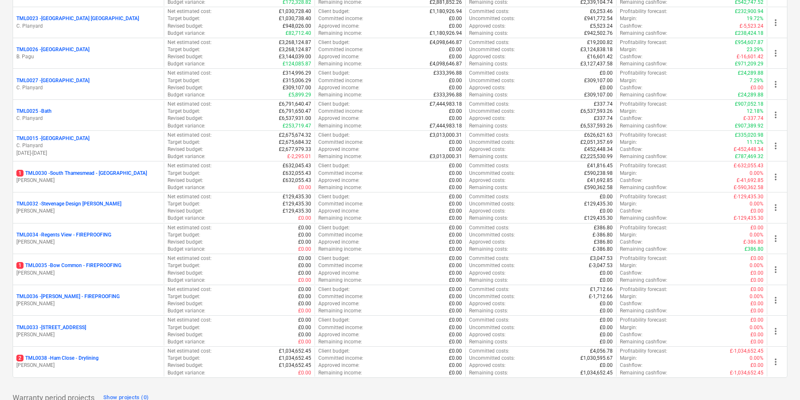
scroll to position [823, 0]
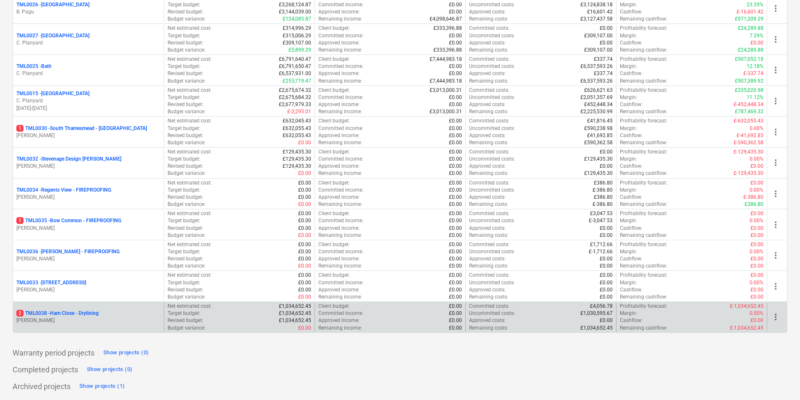
click at [86, 318] on p "[PERSON_NAME]" at bounding box center [88, 320] width 144 height 7
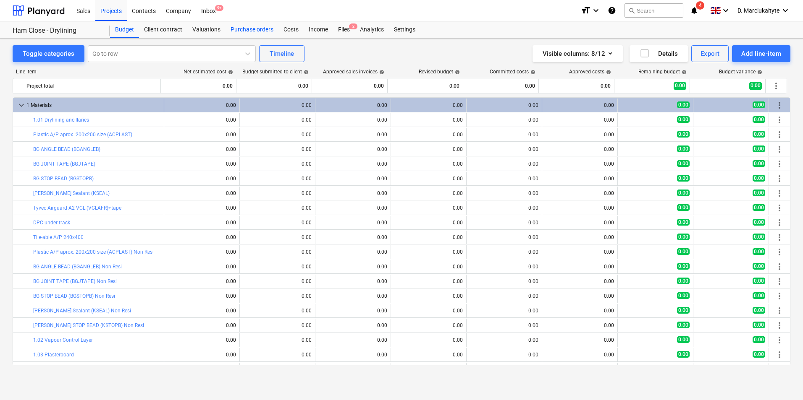
click at [238, 30] on div "Purchase orders" at bounding box center [251, 29] width 53 height 17
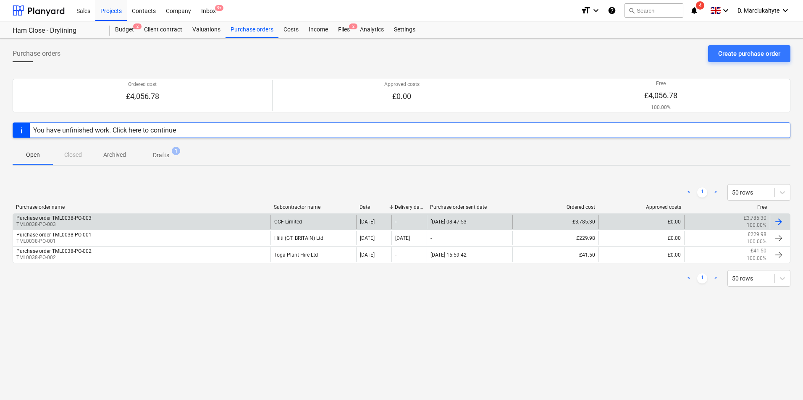
click at [139, 219] on div "Purchase order TML0038-PO-003 TML0038-PO-003" at bounding box center [141, 222] width 257 height 14
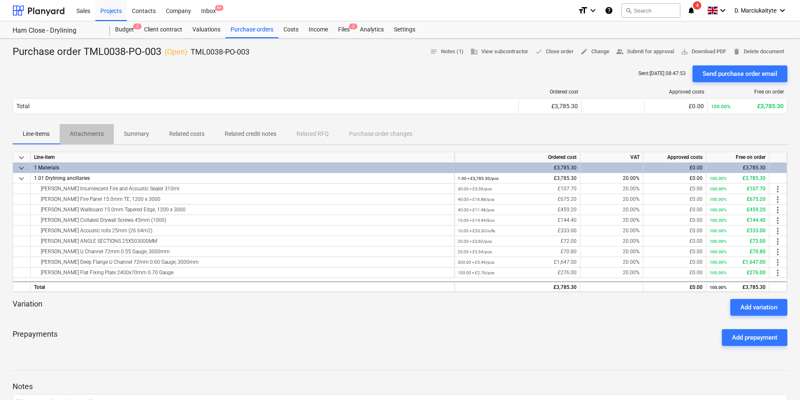
drag, startPoint x: 82, startPoint y: 135, endPoint x: 113, endPoint y: 133, distance: 31.2
click at [86, 134] on p "Attachments" at bounding box center [87, 134] width 34 height 9
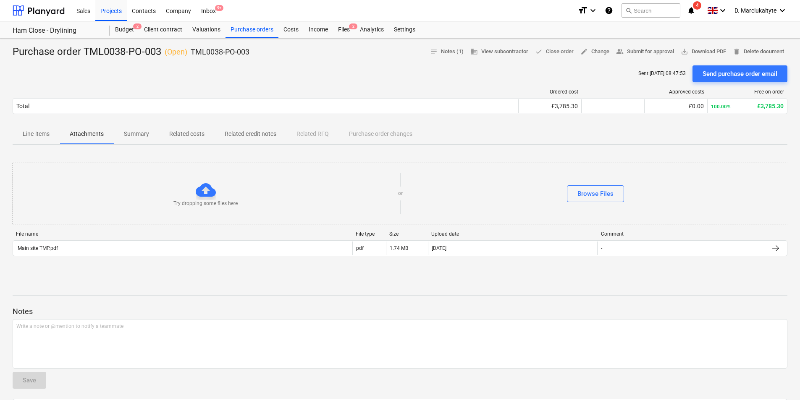
click at [148, 133] on p "Summary" at bounding box center [136, 134] width 25 height 9
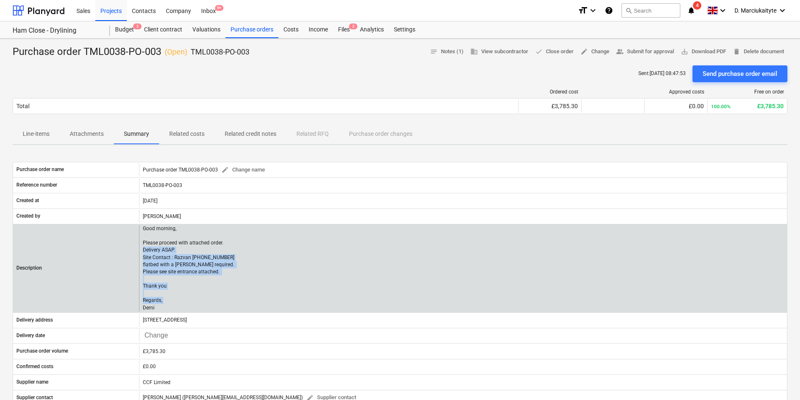
drag, startPoint x: 172, startPoint y: 309, endPoint x: 139, endPoint y: 249, distance: 68.0
click at [139, 249] on div "Good morning, Please proceed with attached order. Delivery ASAP. Site Contact :…" at bounding box center [463, 268] width 648 height 86
click at [259, 270] on div "Good morning, Please proceed with attached order. Delivery ASAP. Site Contact :…" at bounding box center [463, 268] width 648 height 86
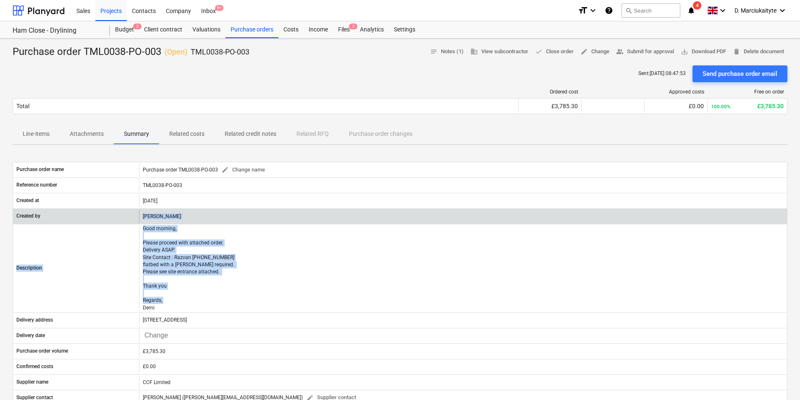
drag, startPoint x: 153, startPoint y: 305, endPoint x: 137, endPoint y: 222, distance: 85.0
click at [137, 222] on div "Purchase order name Purchase order TML0038-PO-003 edit Change name Reference nu…" at bounding box center [400, 294] width 775 height 264
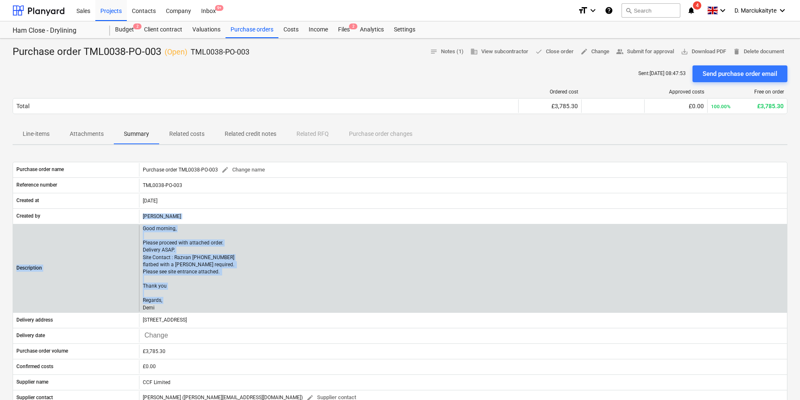
click at [204, 243] on p "Good morning, Please proceed with attached order. Delivery ASAP. Site Contact :…" at bounding box center [189, 268] width 93 height 86
click at [178, 235] on p "Good morning, Please proceed with attached order. Delivery ASAP. Site Contact :…" at bounding box center [189, 268] width 93 height 86
click at [142, 226] on div "Good morning, Please proceed with attached order. Delivery ASAP. Site Contact :…" at bounding box center [463, 268] width 648 height 86
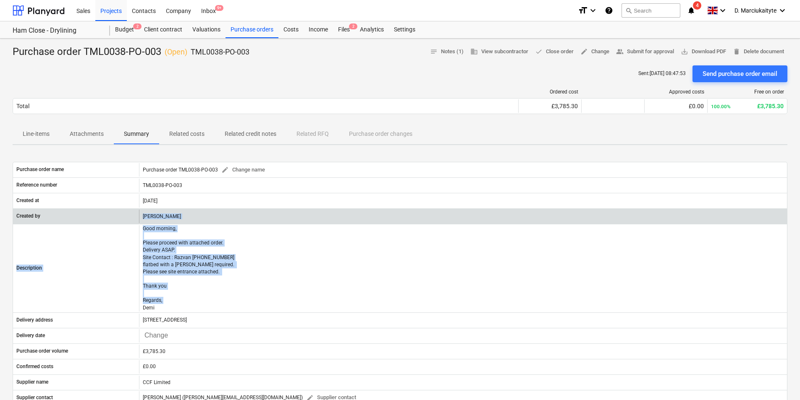
click at [198, 209] on div "Created by Demi Marciukaityte" at bounding box center [400, 217] width 775 height 16
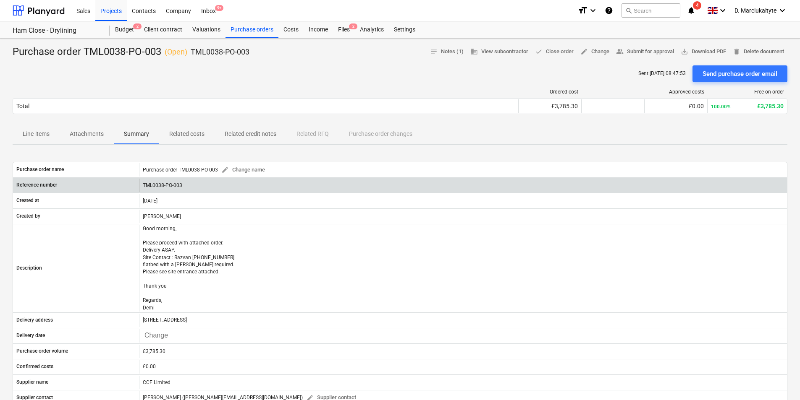
drag, startPoint x: 201, startPoint y: 191, endPoint x: 202, endPoint y: 186, distance: 5.2
click at [202, 187] on div "TML0038-PO-003" at bounding box center [463, 185] width 648 height 13
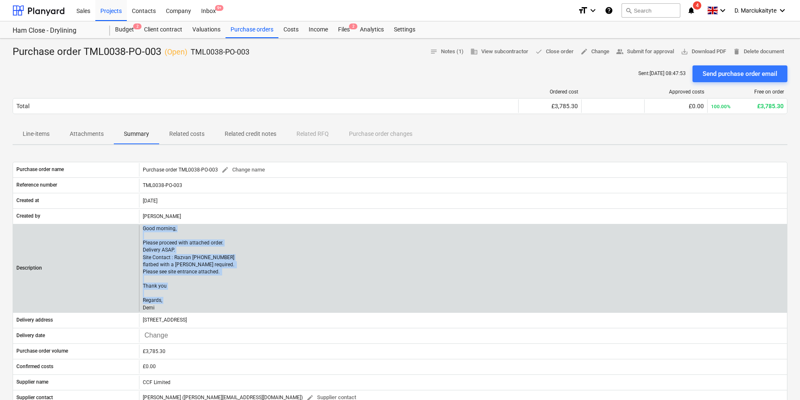
drag, startPoint x: 143, startPoint y: 228, endPoint x: 177, endPoint y: 303, distance: 82.5
click at [181, 306] on p "Good morning, Please proceed with attached order. Delivery ASAP. Site Contact :…" at bounding box center [189, 268] width 93 height 86
copy p "Good morning, Please proceed with attached order. Delivery ASAP. Site Contact :…"
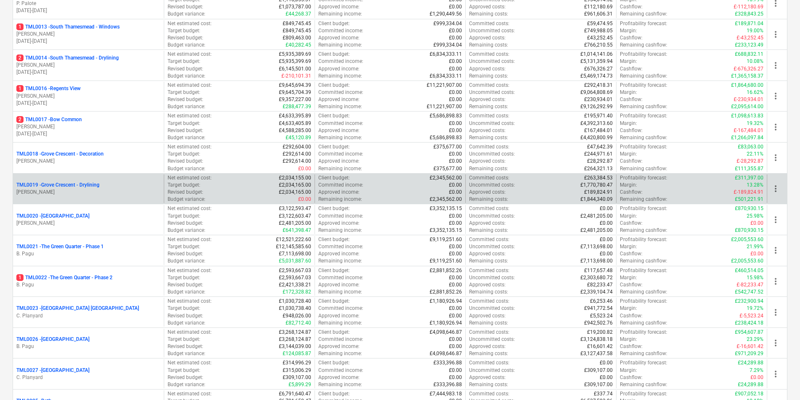
scroll to position [529, 0]
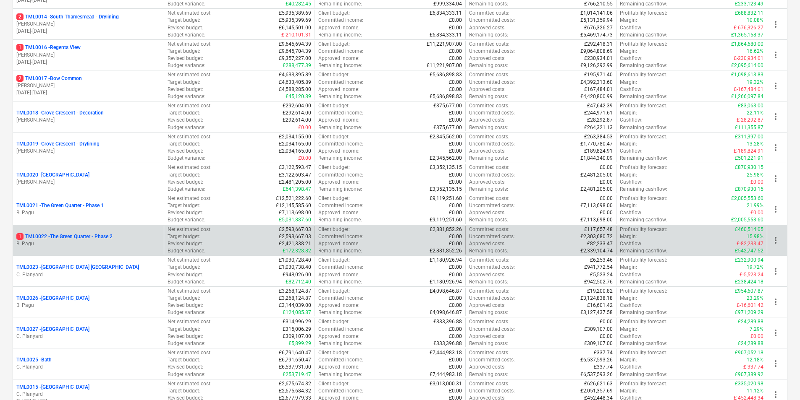
click at [67, 228] on div "1 TML0022 - The Green Quarter - Phase 2 B. Pagu" at bounding box center [88, 240] width 151 height 29
click at [71, 243] on p "B. Pagu" at bounding box center [88, 244] width 144 height 7
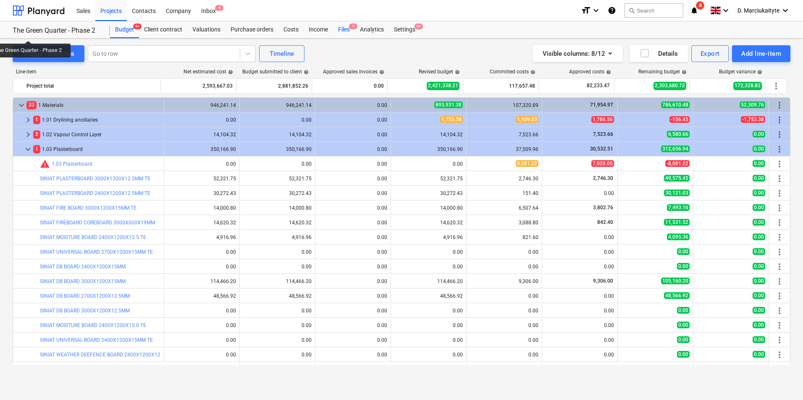
click at [356, 29] on div "Analytics" at bounding box center [372, 29] width 34 height 17
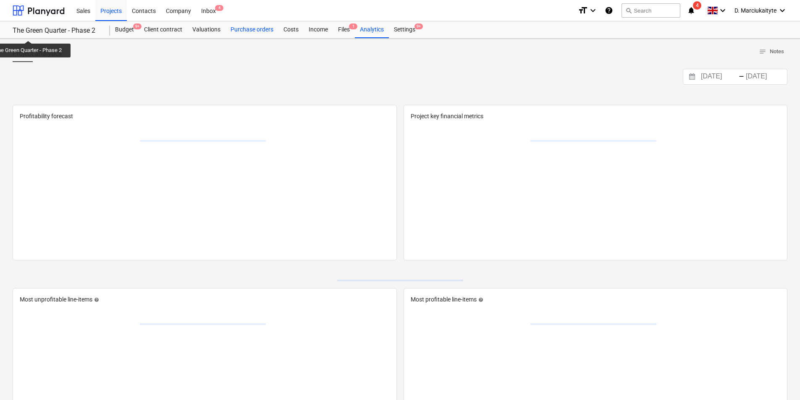
click at [269, 30] on div "Purchase orders" at bounding box center [251, 29] width 53 height 17
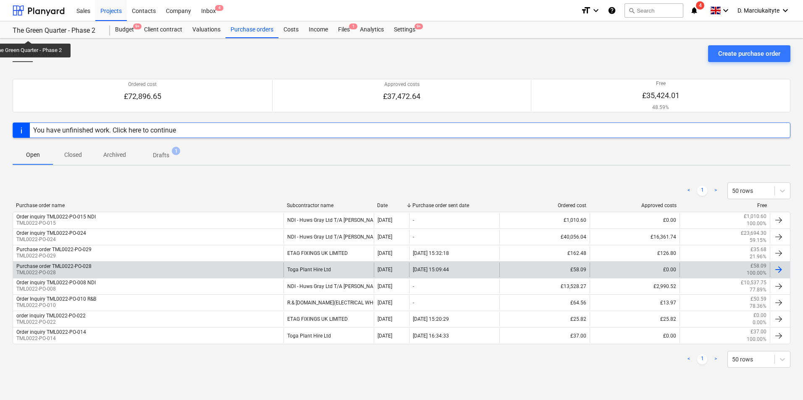
click at [240, 267] on div "Purchase order TML0022-PO-028 TML0022-PO-028" at bounding box center [148, 270] width 270 height 14
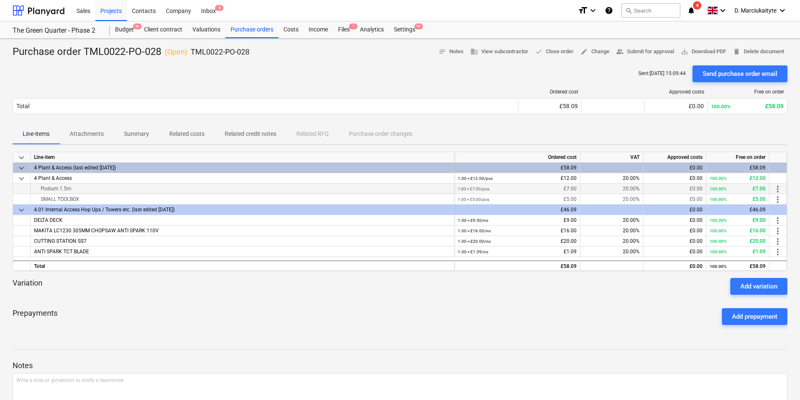
drag, startPoint x: 95, startPoint y: 186, endPoint x: 38, endPoint y: 189, distance: 57.2
click at [38, 189] on div "Podium 1.5m" at bounding box center [242, 189] width 416 height 10
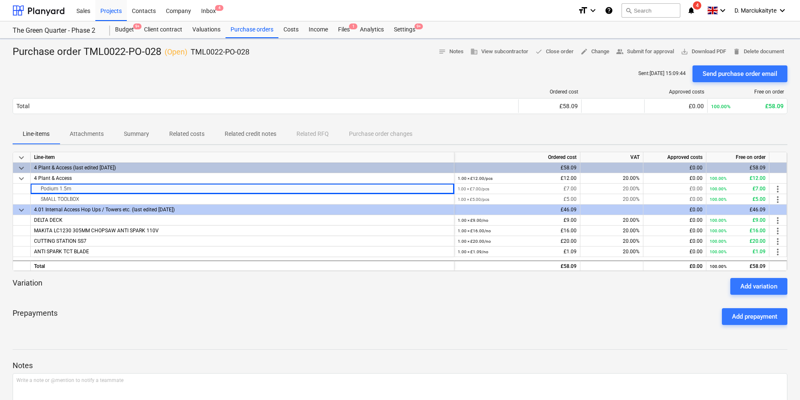
copy div "Podium 1.5m"
click at [131, 131] on p "Summary" at bounding box center [136, 134] width 25 height 9
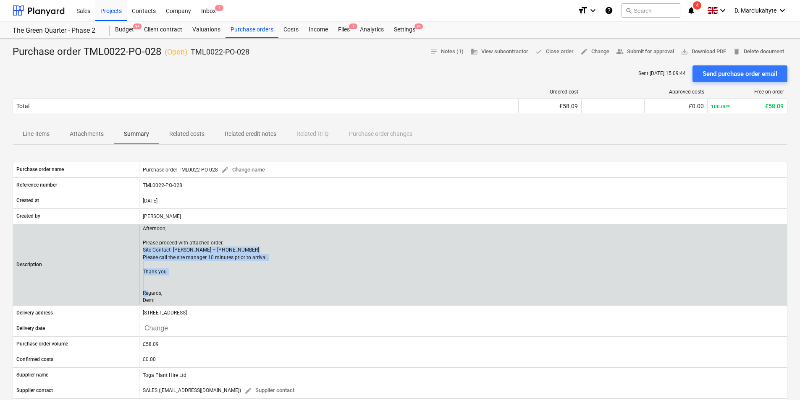
drag, startPoint x: 176, startPoint y: 298, endPoint x: 139, endPoint y: 251, distance: 60.1
click at [139, 251] on div "Afternoon, Please proceed with attached order. Site Contact: Dave – 07789 07794…" at bounding box center [463, 264] width 648 height 79
copy p "Site Contact: Dave – 07789 077947 Please call the site manager 10 minutes prior…"
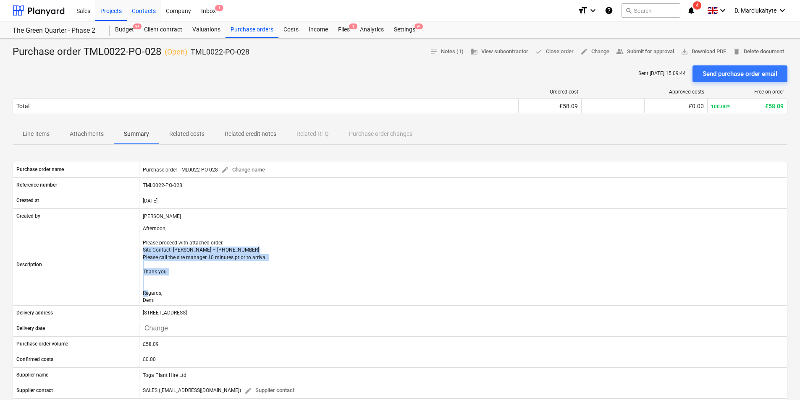
click at [145, 6] on div "Contacts" at bounding box center [144, 10] width 34 height 21
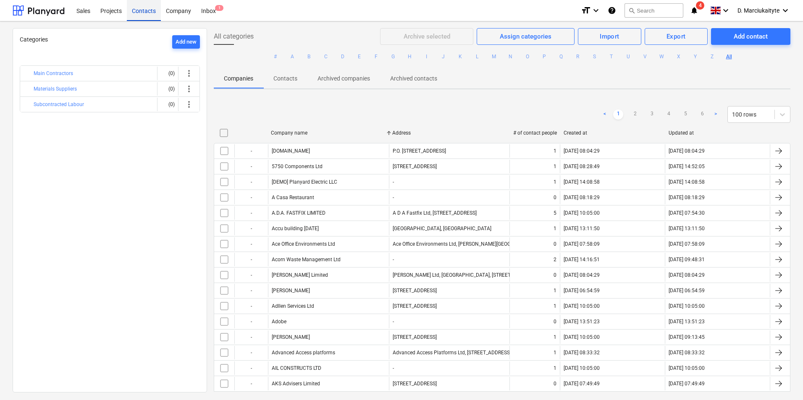
click at [140, 9] on div "Contacts" at bounding box center [144, 10] width 34 height 21
click at [146, 16] on div "Contacts" at bounding box center [144, 10] width 34 height 21
click at [87, 10] on div "Sales" at bounding box center [83, 10] width 24 height 21
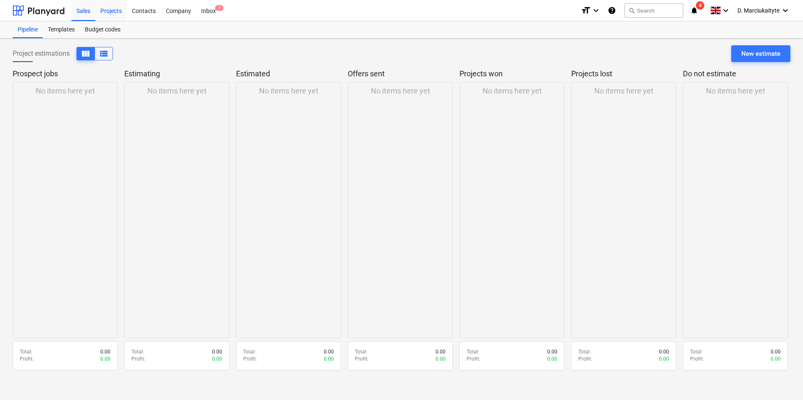
click at [105, 5] on div "Projects" at bounding box center [110, 10] width 31 height 21
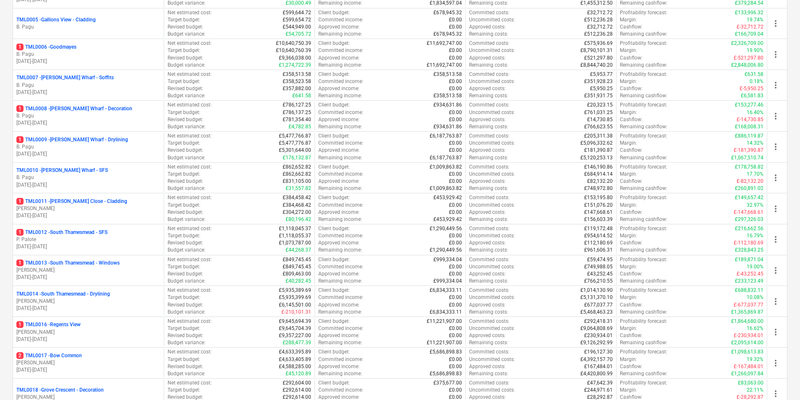
scroll to position [546, 0]
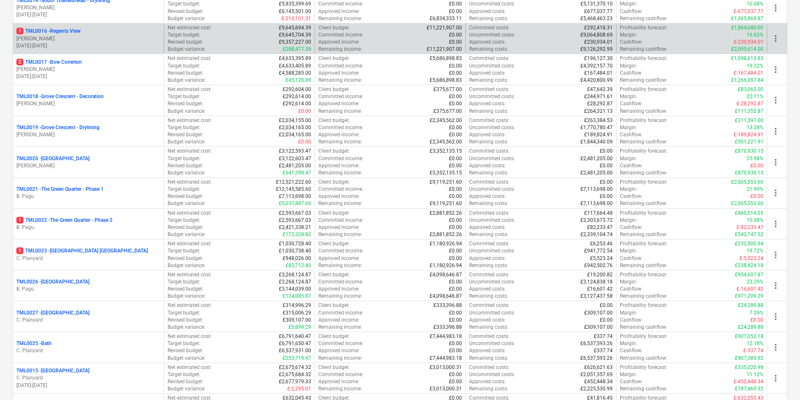
click at [70, 41] on p "M. Tomlinson" at bounding box center [88, 38] width 144 height 7
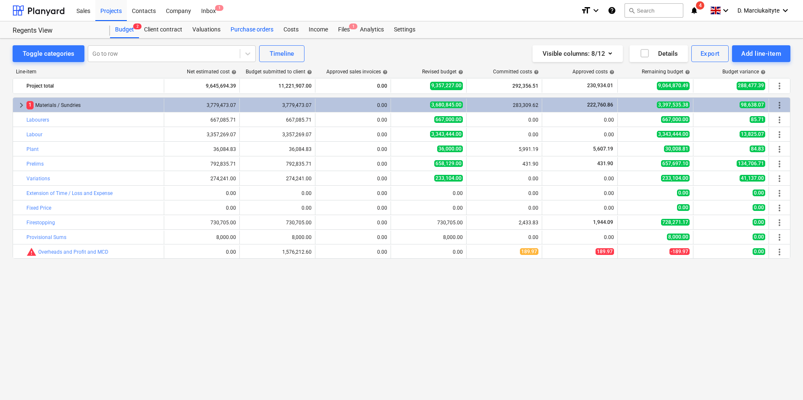
click at [248, 30] on div "Purchase orders" at bounding box center [251, 29] width 53 height 17
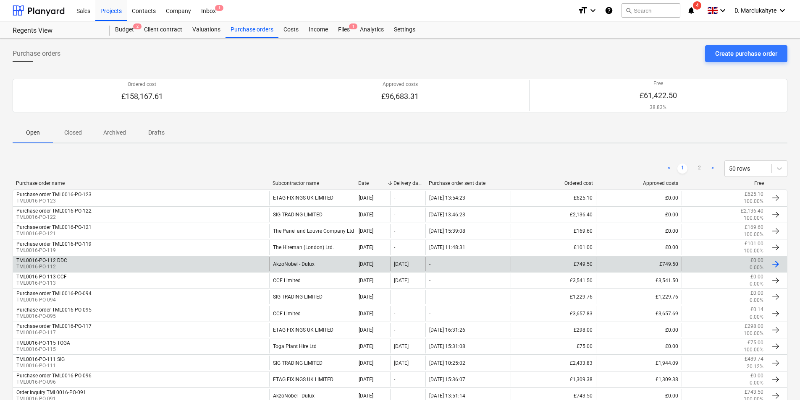
click at [136, 257] on div "TML0016-PO-112 DDC TML0016-PO-112" at bounding box center [141, 264] width 256 height 14
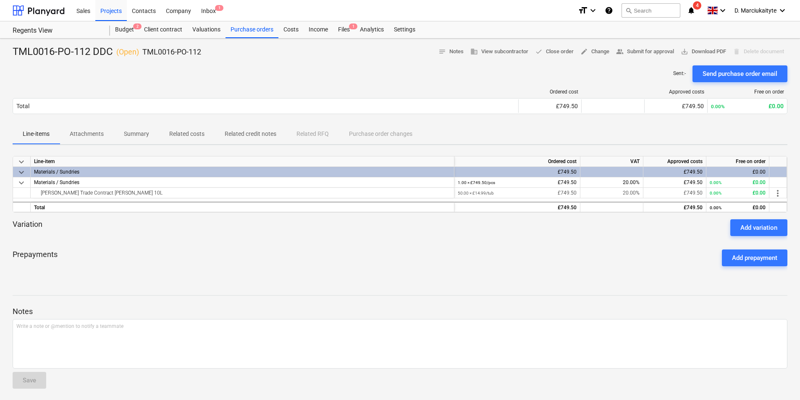
click at [189, 137] on p "Related costs" at bounding box center [186, 134] width 35 height 9
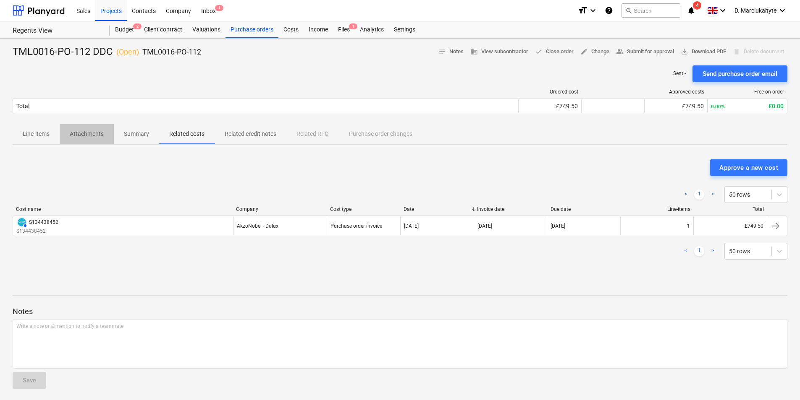
click at [110, 134] on span "Attachments" at bounding box center [87, 134] width 54 height 14
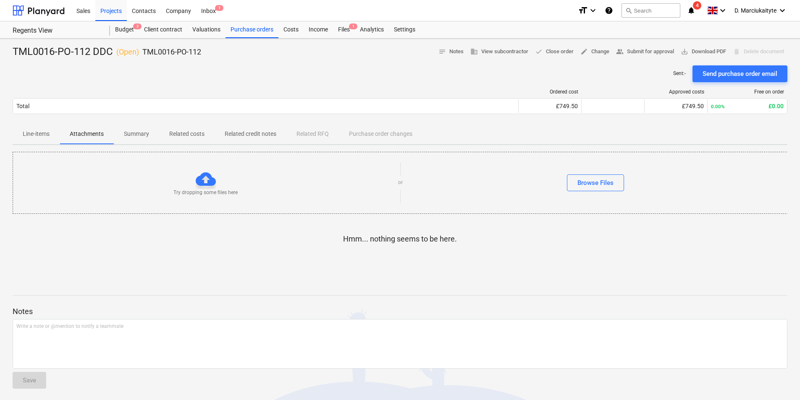
click at [141, 137] on p "Summary" at bounding box center [136, 134] width 25 height 9
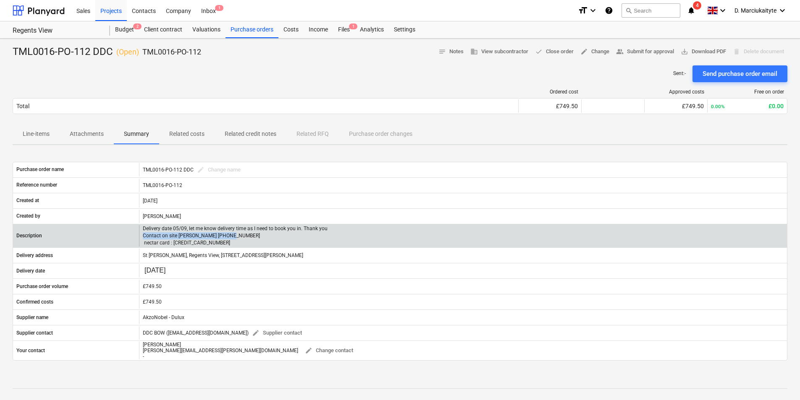
drag, startPoint x: 233, startPoint y: 238, endPoint x: 143, endPoint y: 239, distance: 90.3
click at [143, 239] on p "Delivery date 05/09, let me know delivery time as I need to book you in. Thank …" at bounding box center [236, 235] width 186 height 21
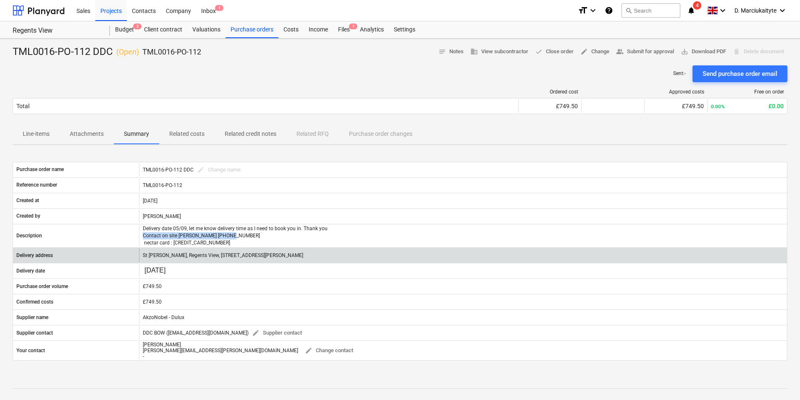
copy p "Contact on site Andrei 07481 051 051"
